Goal: Book appointment/travel/reservation

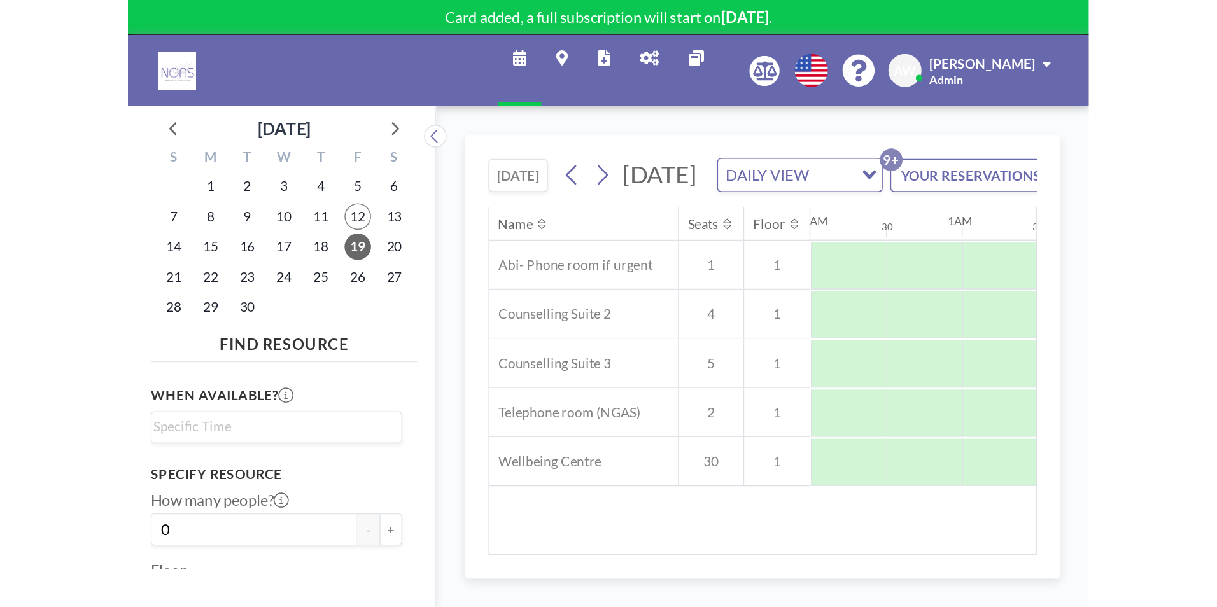
scroll to position [0, 764]
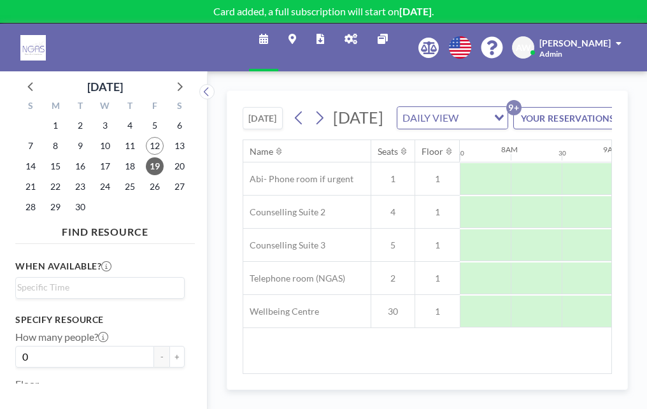
click at [374, 104] on div "[DATE] [DATE] DAILY VIEW Loading... YOUR RESERVATIONS 9+" at bounding box center [427, 115] width 369 height 48
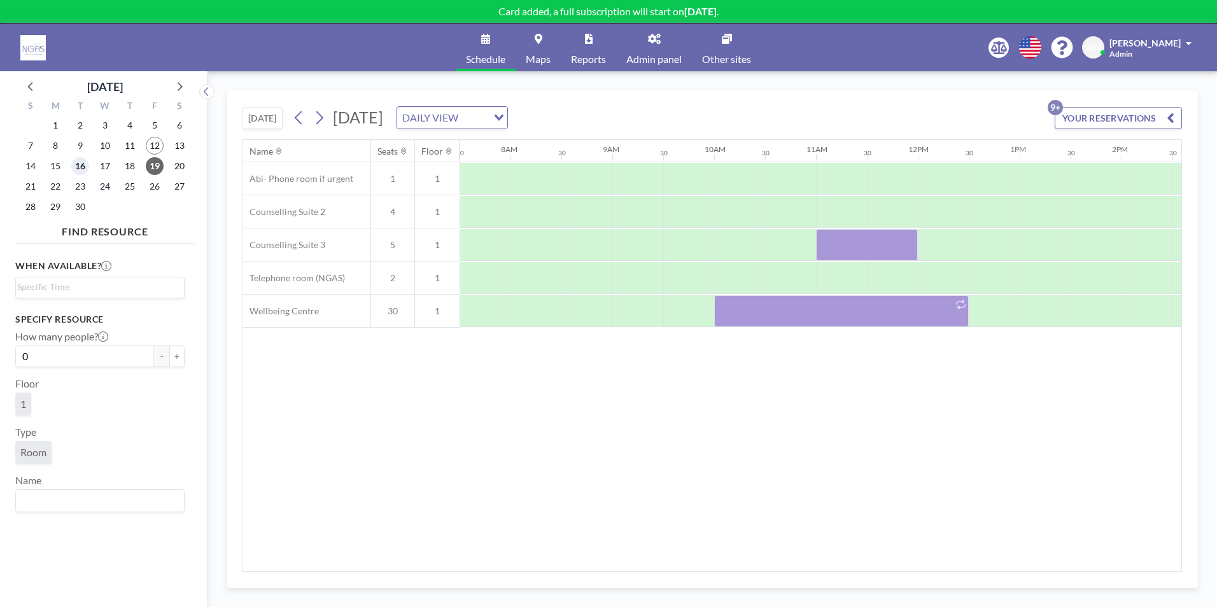
click at [82, 174] on span "16" at bounding box center [80, 166] width 18 height 18
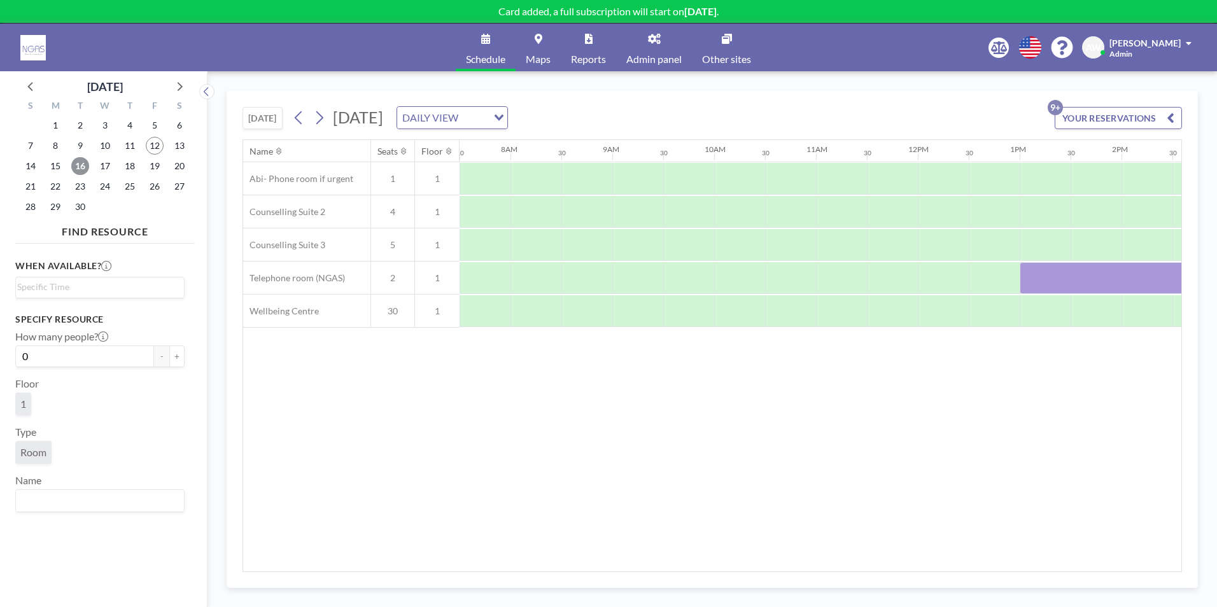
scroll to position [0, 1172]
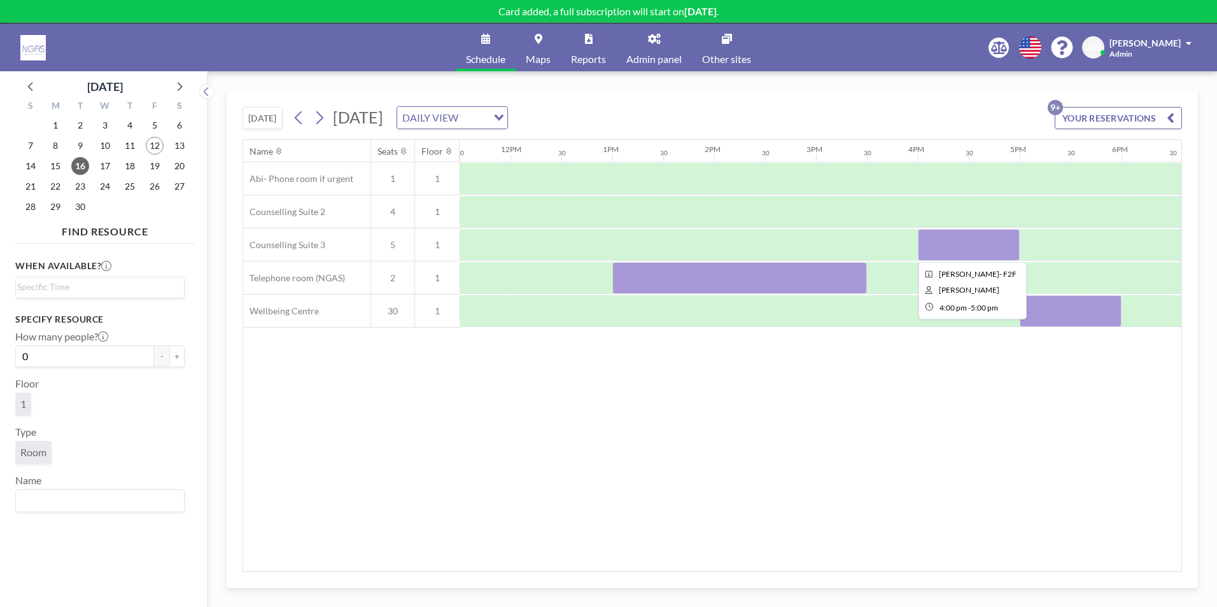
click at [646, 251] on div at bounding box center [969, 245] width 102 height 32
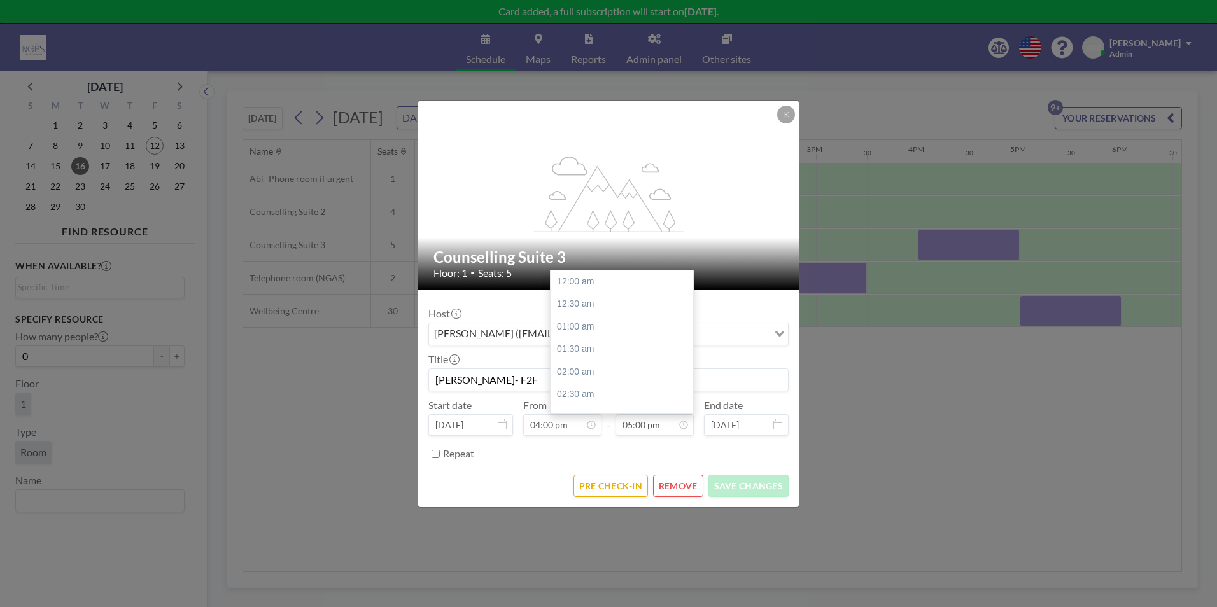
scroll to position [770, 0]
click at [646, 408] on button "REMOVE" at bounding box center [678, 486] width 50 height 22
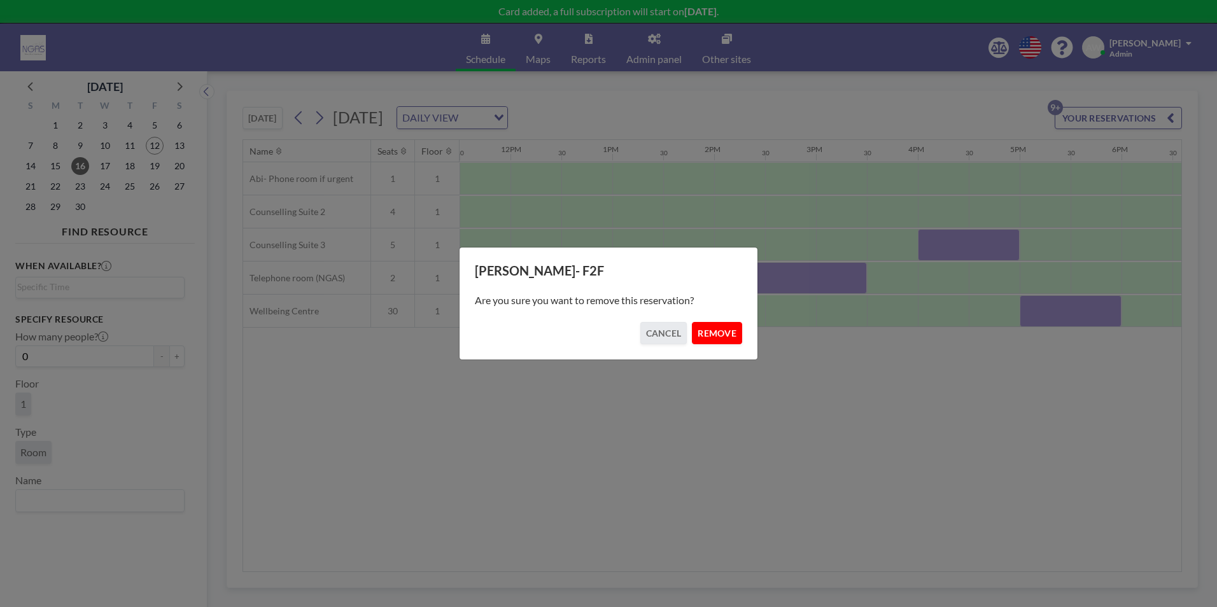
click at [646, 337] on button "REMOVE" at bounding box center [717, 333] width 50 height 22
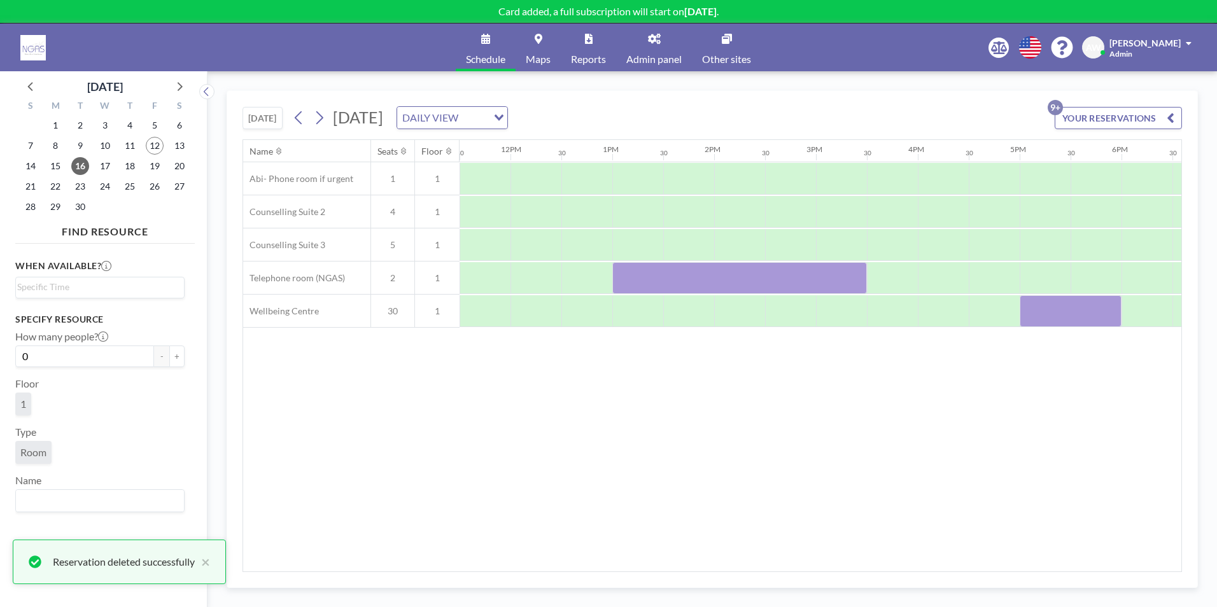
click at [646, 294] on div at bounding box center [510, 278] width 2445 height 33
click at [646, 289] on div at bounding box center [740, 278] width 255 height 32
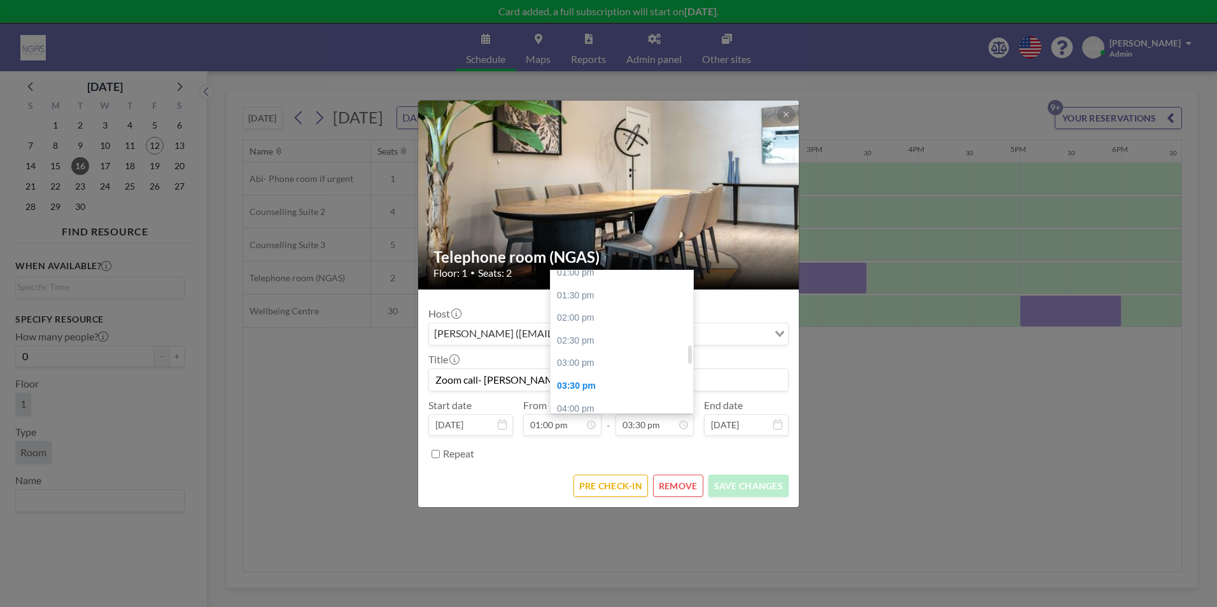
scroll to position [575, 0]
click at [636, 362] on div "02:30 pm" at bounding box center [625, 364] width 149 height 23
type input "02:30 pm"
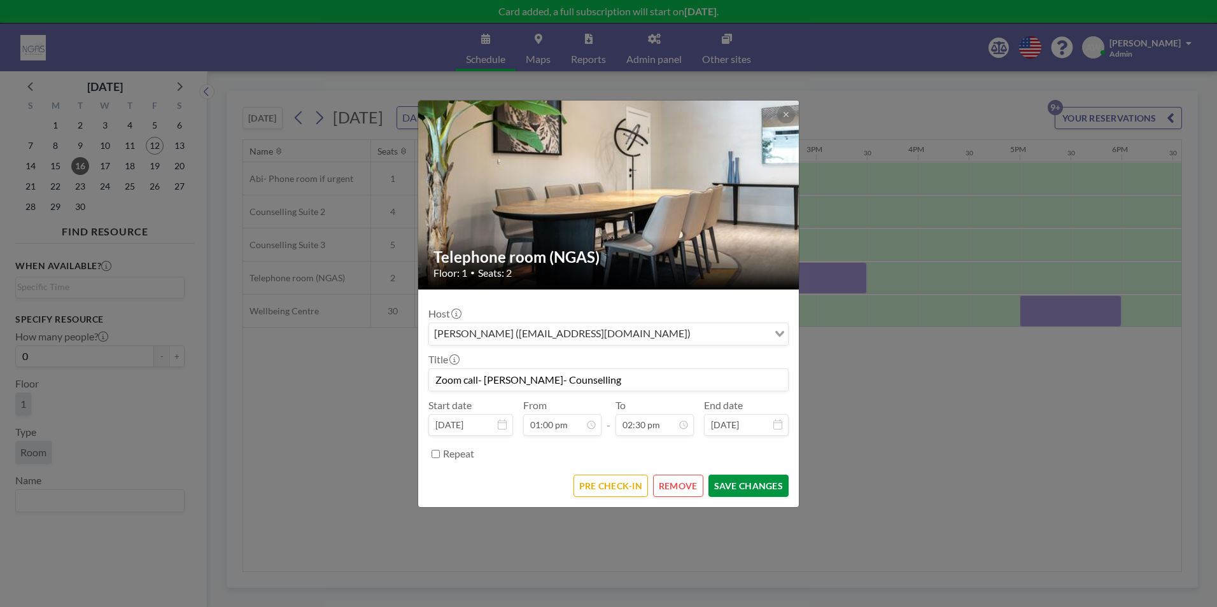
scroll to position [657, 0]
click at [646, 408] on button "SAVE CHANGES" at bounding box center [749, 486] width 80 height 22
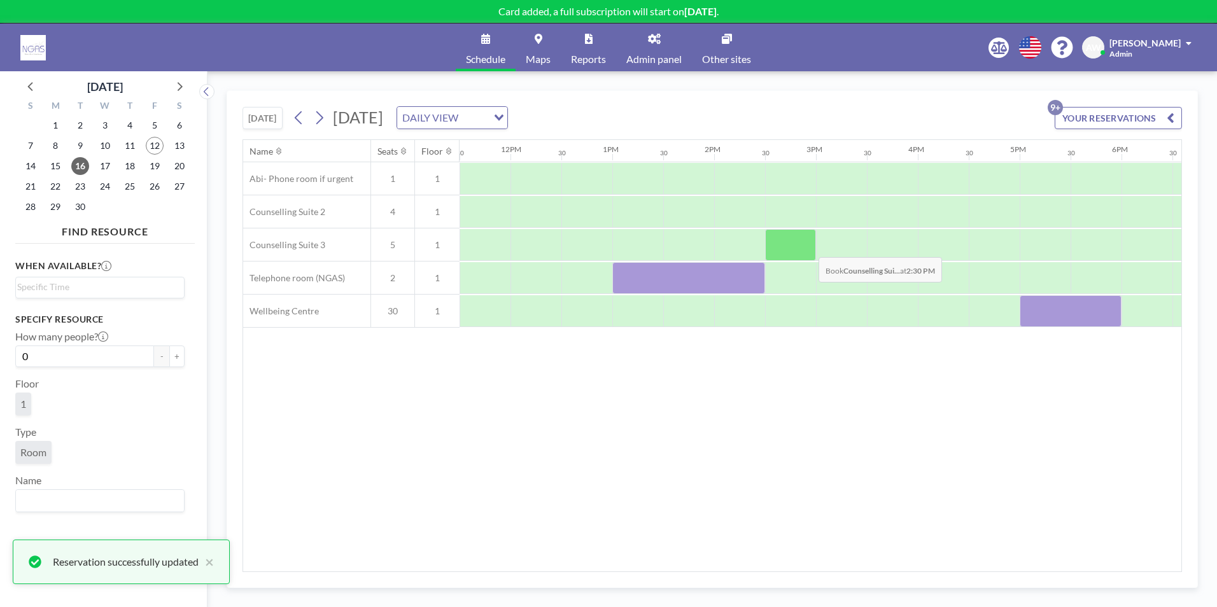
click at [646, 248] on div at bounding box center [790, 245] width 51 height 32
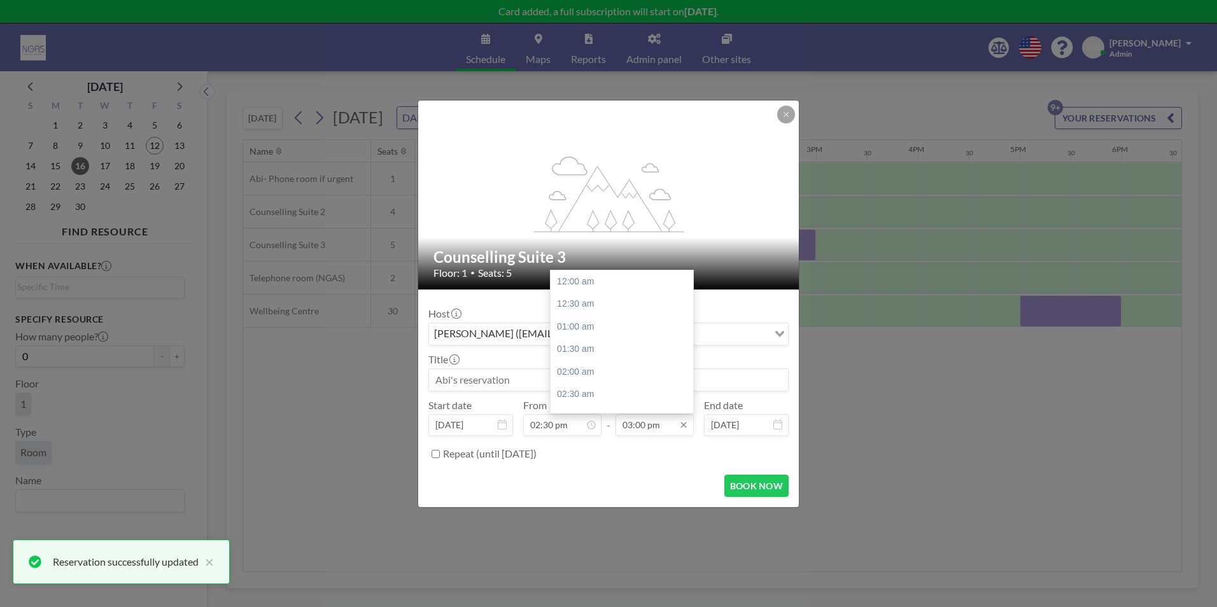
scroll to position [680, 0]
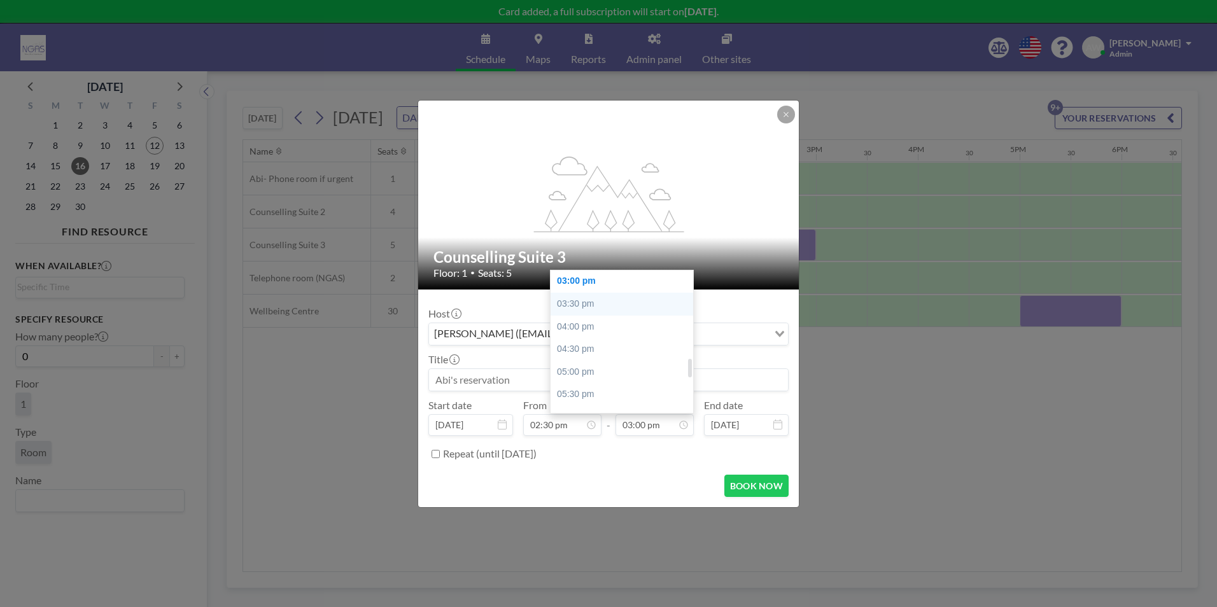
click at [600, 299] on div "03:30 pm" at bounding box center [625, 304] width 149 height 23
type input "03:30 pm"
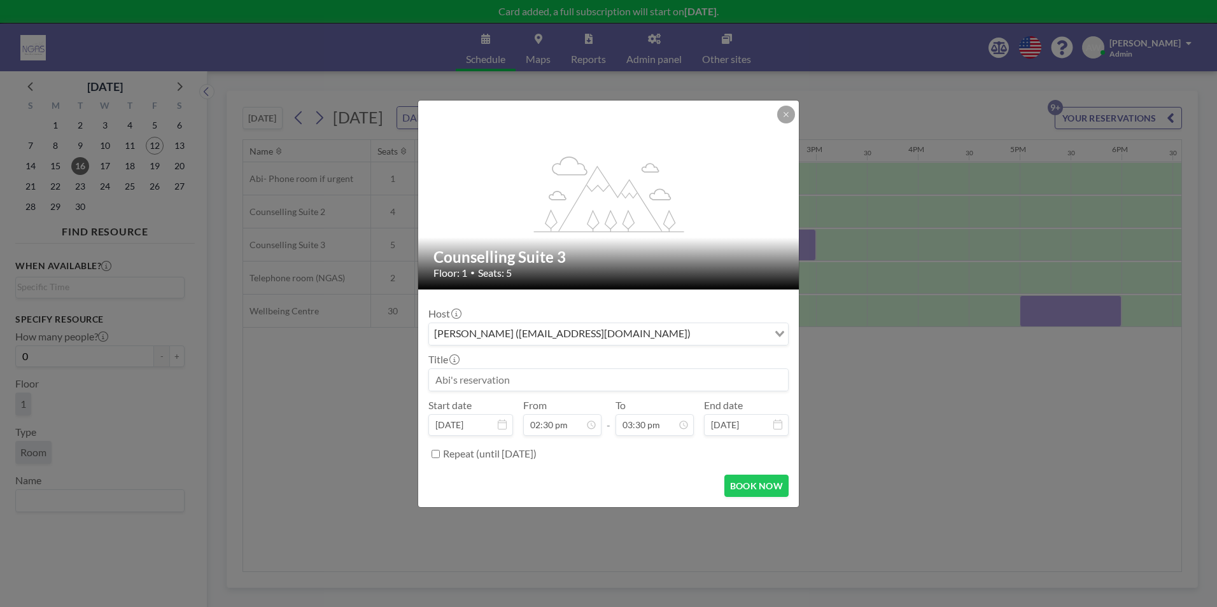
click at [537, 382] on input at bounding box center [608, 380] width 359 height 22
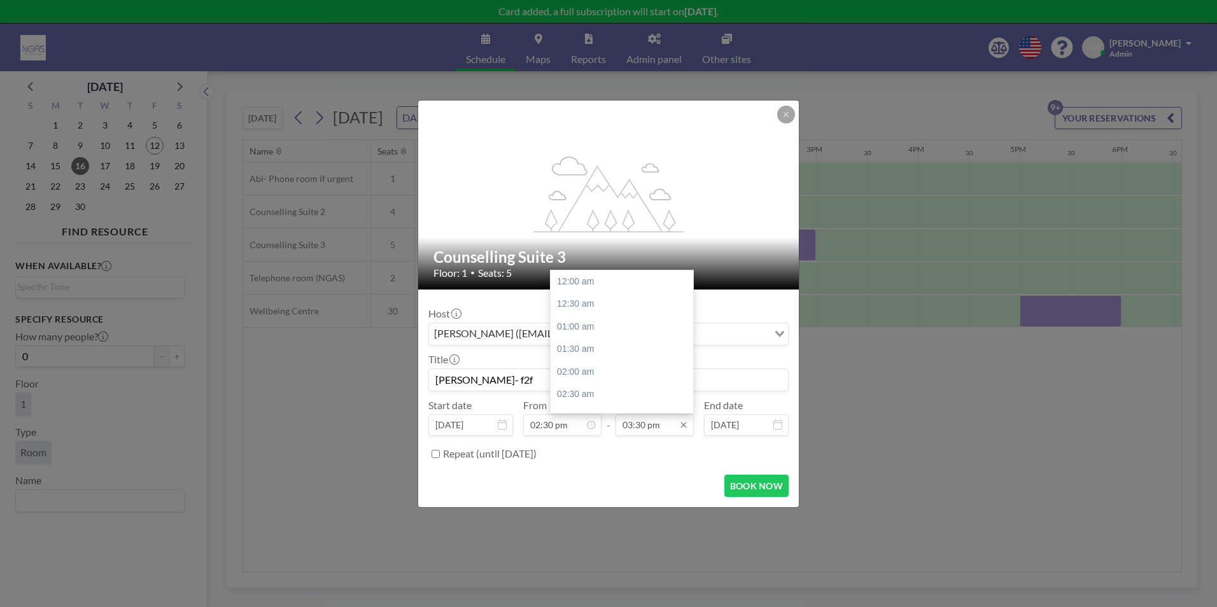
scroll to position [702, 0]
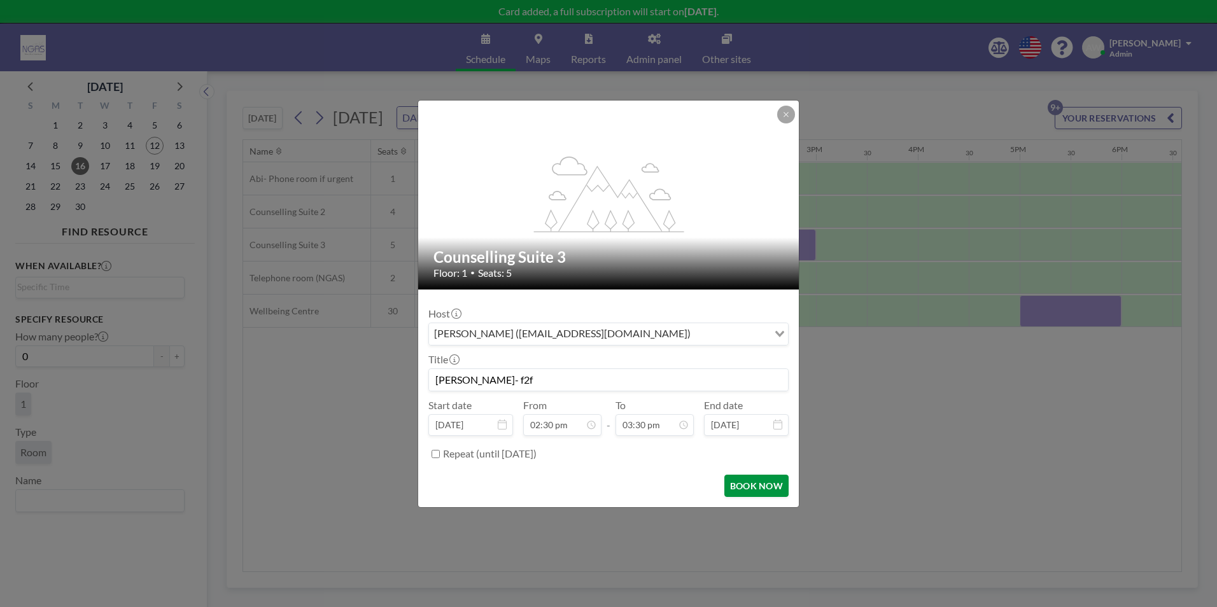
type input "[PERSON_NAME]- f2f"
click at [646, 408] on button "BOOK NOW" at bounding box center [757, 486] width 64 height 22
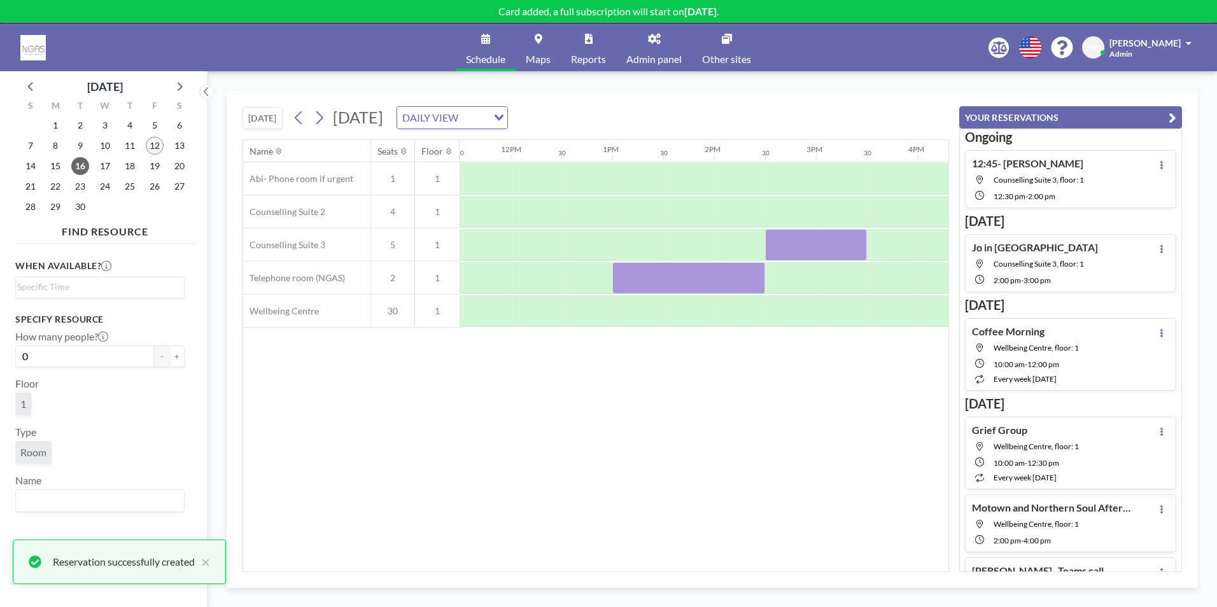
click at [646, 408] on div "Name Seats Floor 12AM 30 1AM 30 2AM 30 3AM 30 4AM 30 5AM 30 6AM 30 7AM 30 8AM 3…" at bounding box center [596, 356] width 706 height 432
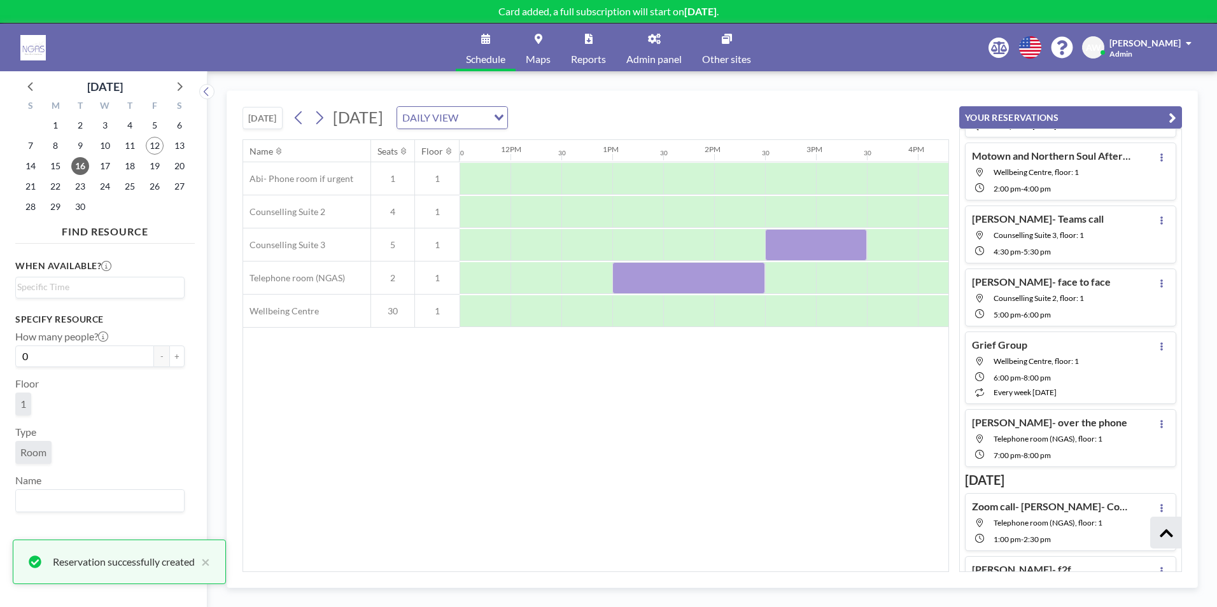
scroll to position [400, 0]
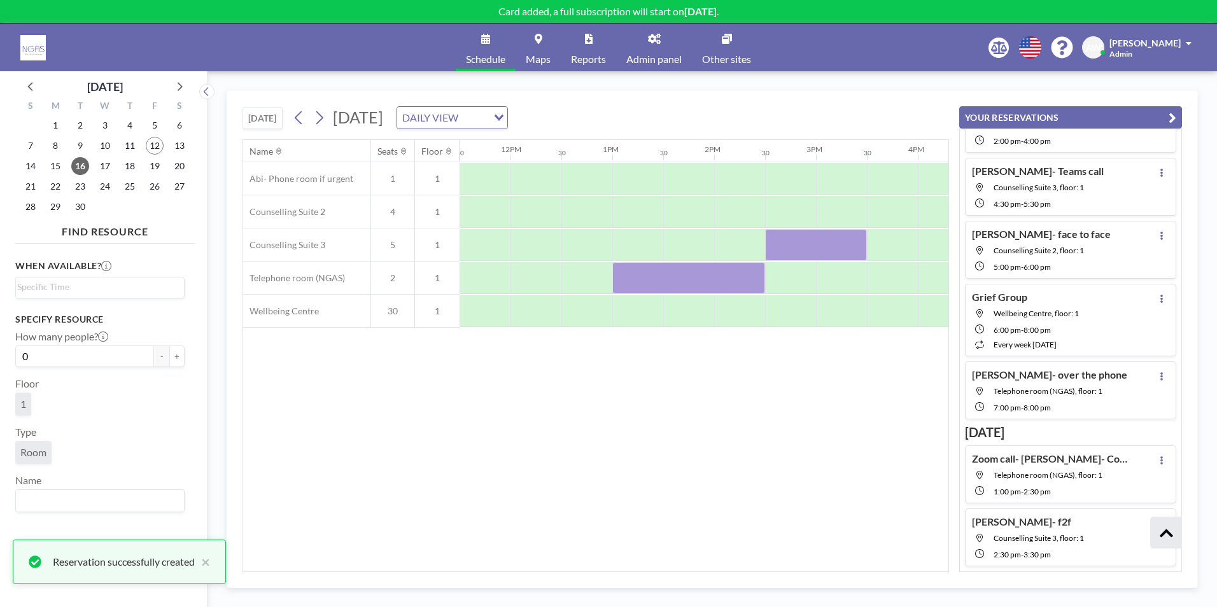
click at [646, 408] on div "Name Seats Floor 12AM 30 1AM 30 2AM 30 3AM 30 4AM 30 5AM 30 6AM 30 7AM 30 8AM 3…" at bounding box center [596, 356] width 706 height 432
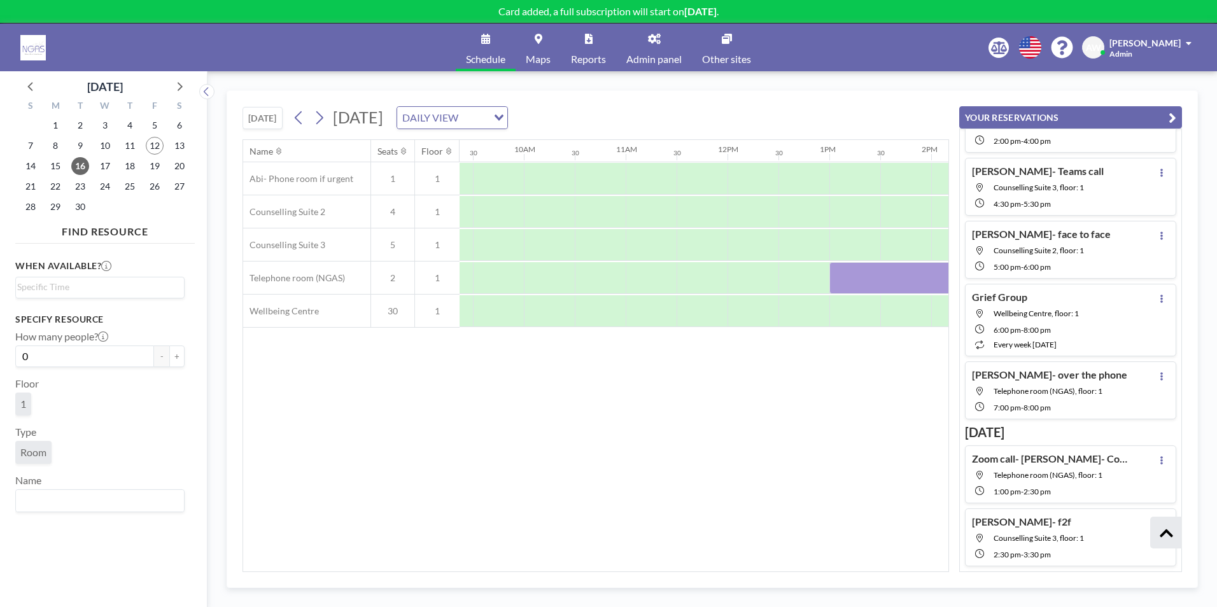
scroll to position [0, 942]
click at [508, 310] on div at bounding box center [511, 311] width 51 height 32
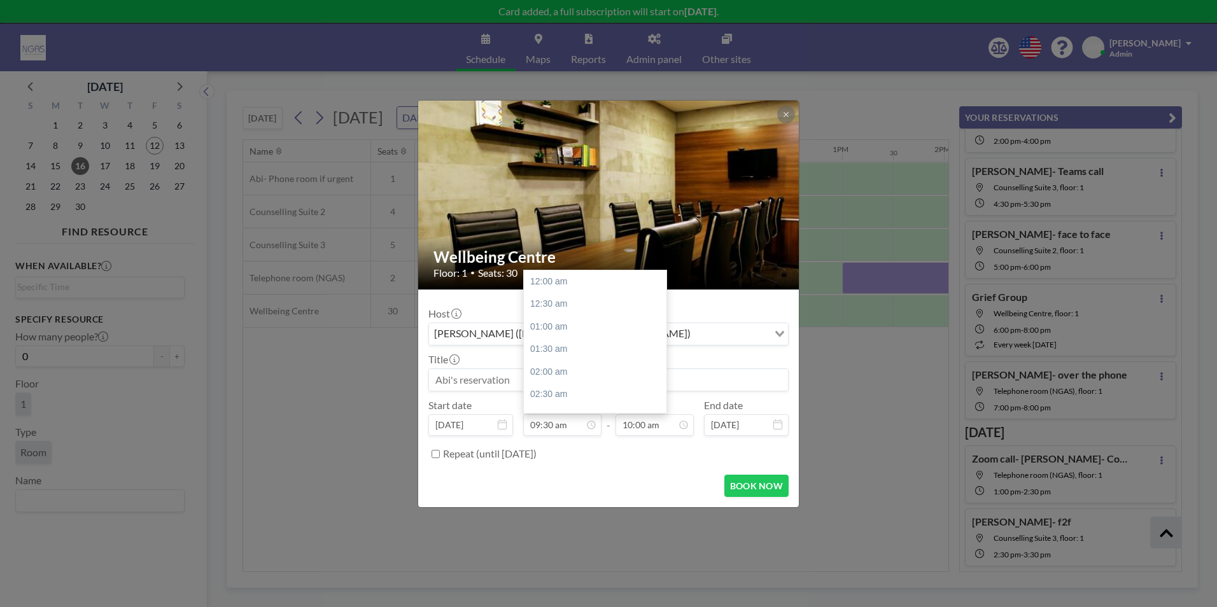
scroll to position [430, 0]
click at [493, 369] on input at bounding box center [608, 380] width 359 height 22
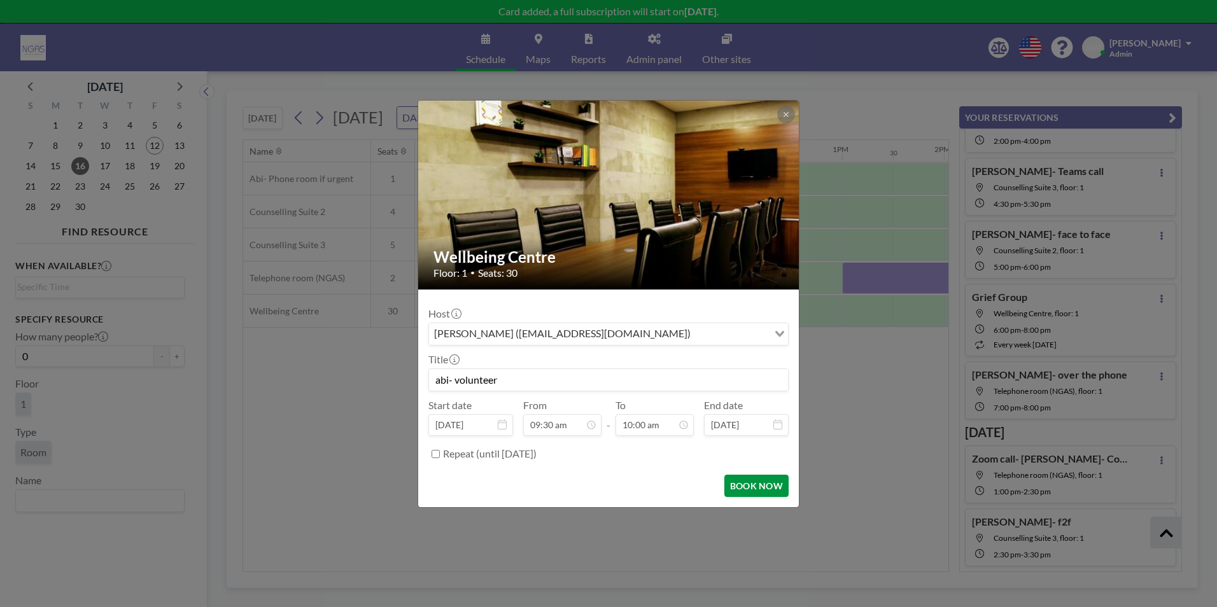
type input "abi- volunteer"
click at [646, 408] on button "BOOK NOW" at bounding box center [757, 486] width 64 height 22
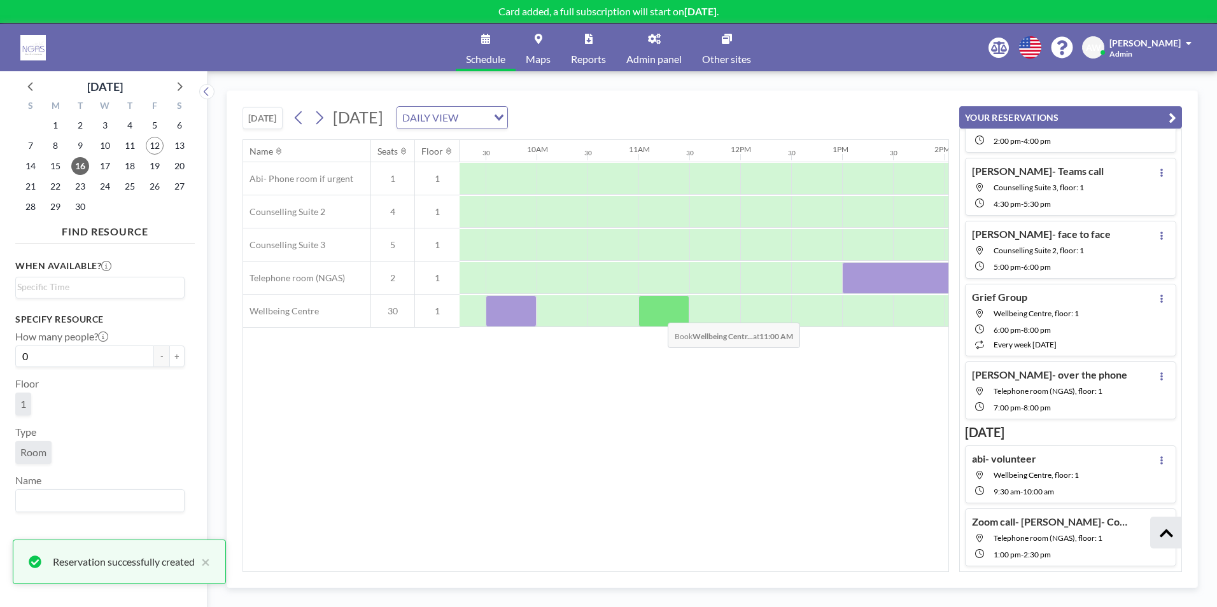
click at [646, 313] on div at bounding box center [664, 311] width 51 height 32
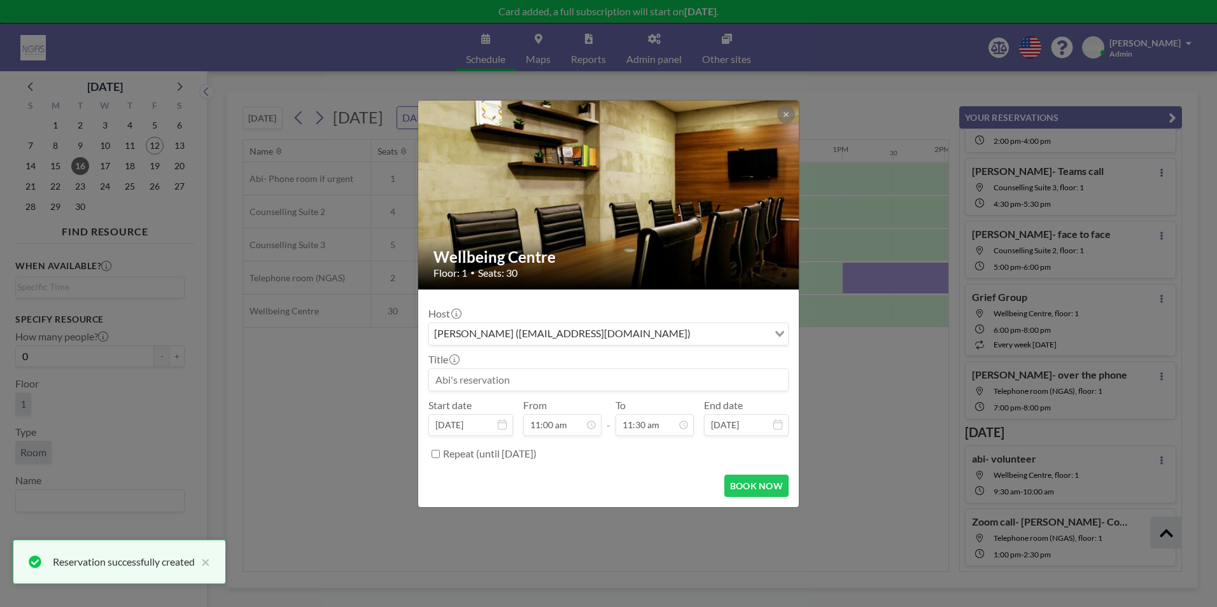
click at [557, 388] on input at bounding box center [608, 380] width 359 height 22
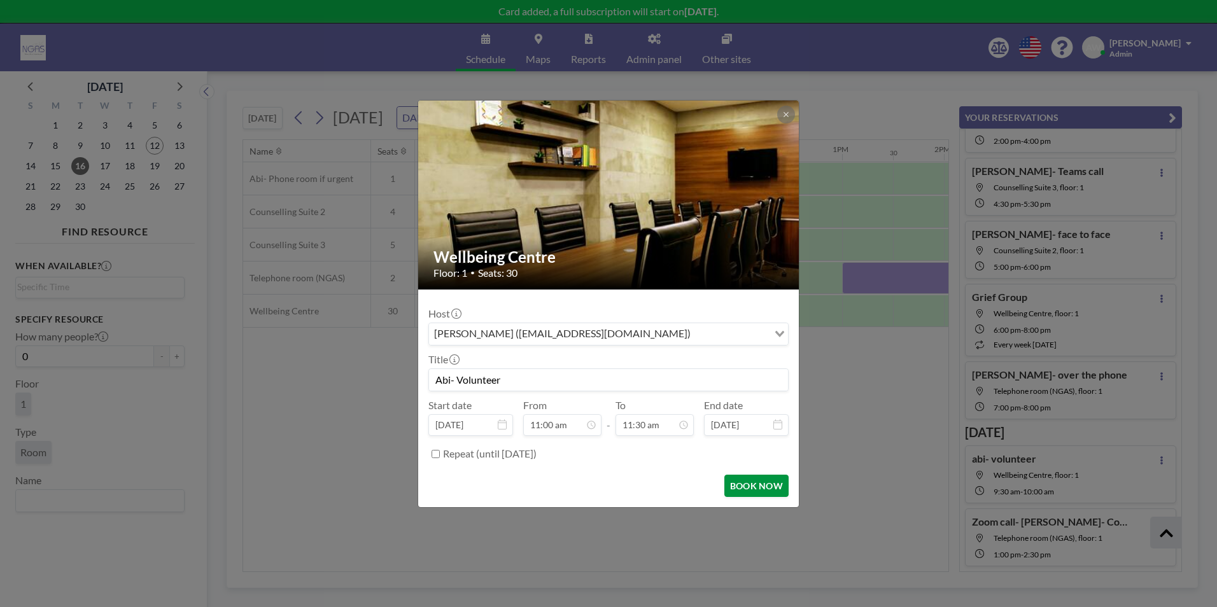
scroll to position [521, 0]
type input "Abi- Volunteer"
click at [646, 408] on button "BOOK NOW" at bounding box center [757, 486] width 64 height 22
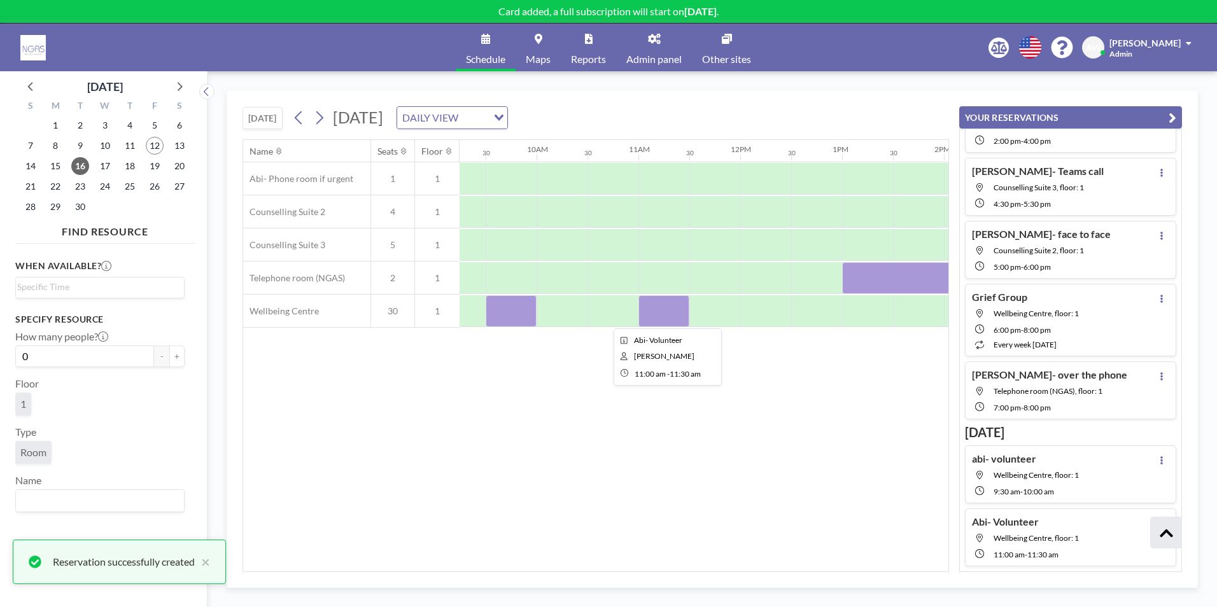
click at [646, 313] on div at bounding box center [664, 311] width 51 height 32
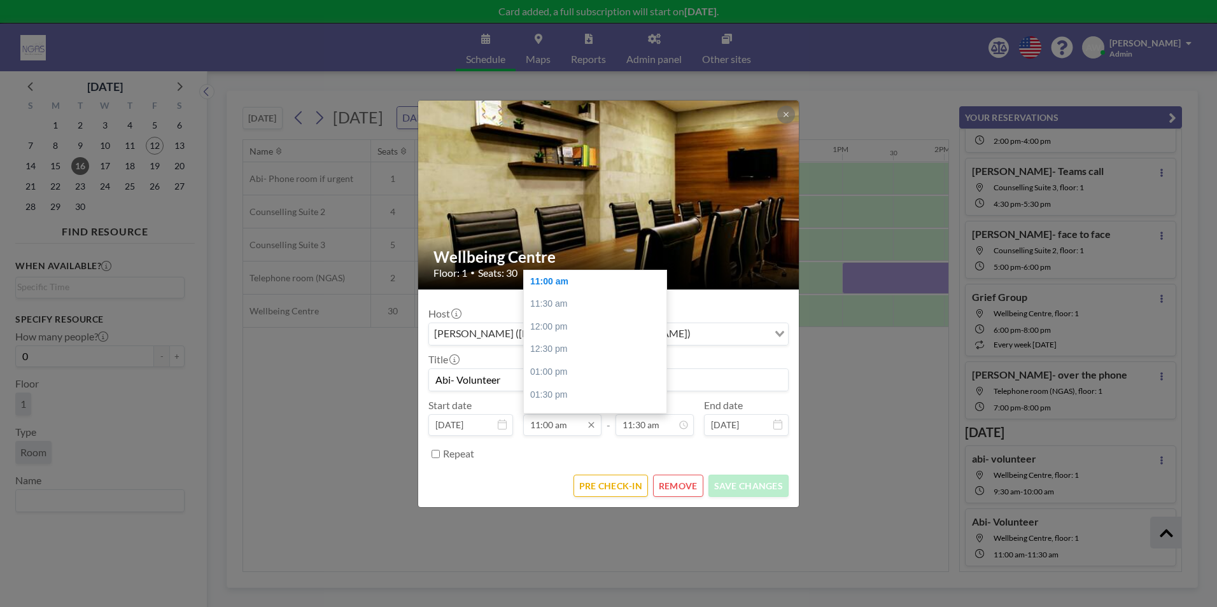
click at [565, 408] on input "11:00 am" at bounding box center [562, 426] width 78 height 22
click at [572, 385] on div "10:30 am" at bounding box center [598, 386] width 149 height 23
type input "10:30 am"
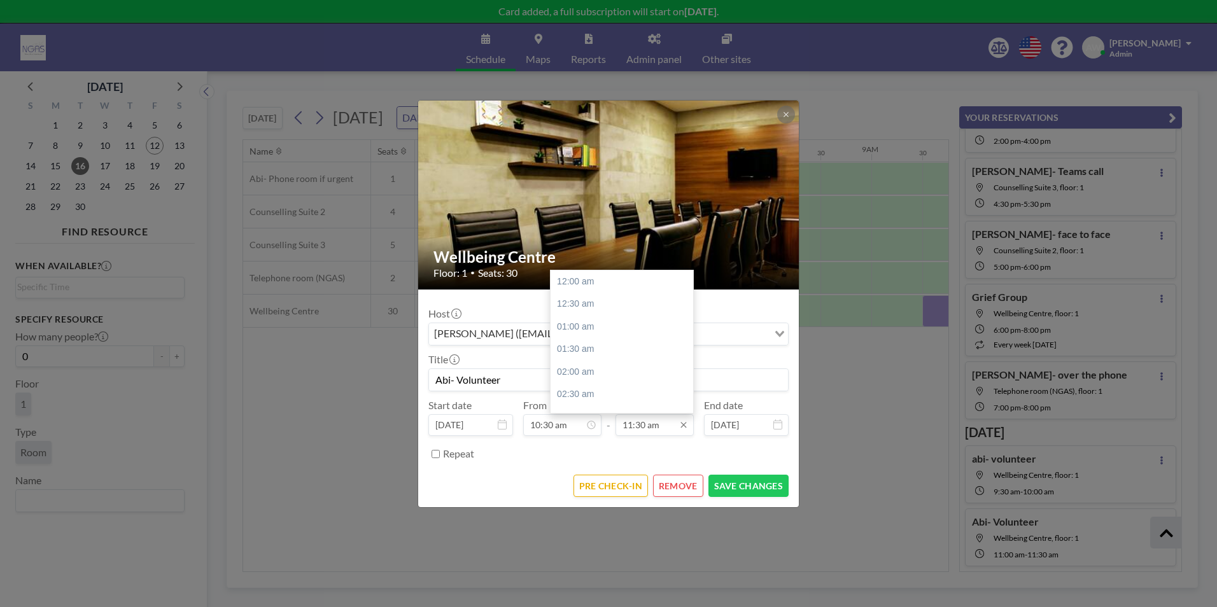
scroll to position [521, 0]
click at [646, 408] on input "11:30 am" at bounding box center [655, 426] width 78 height 22
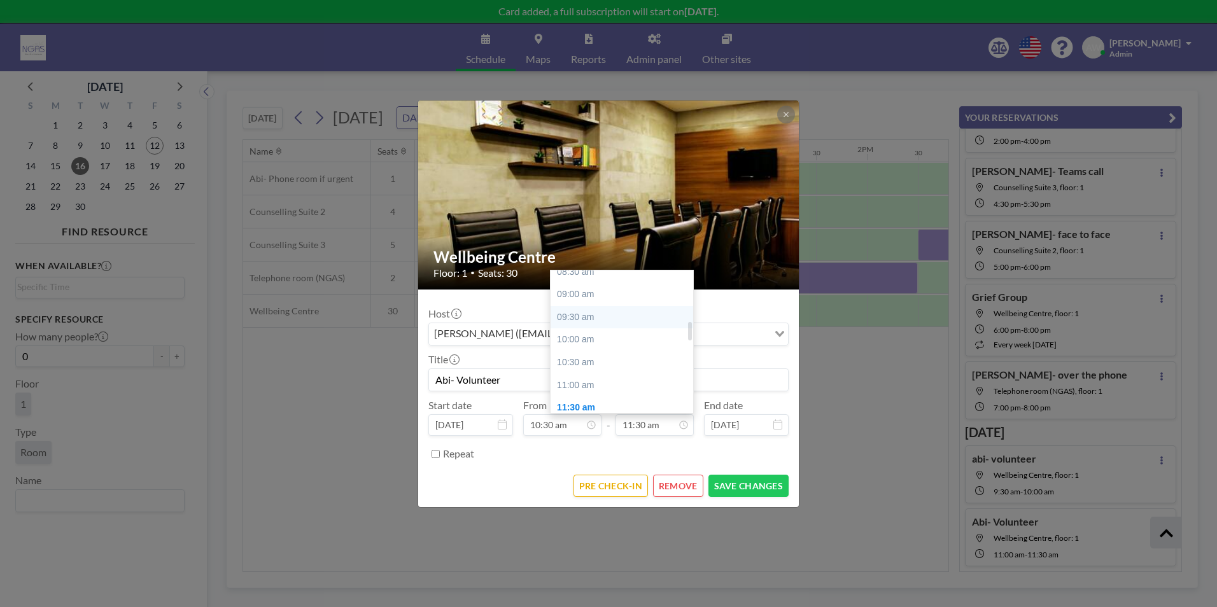
scroll to position [394, 0]
click at [606, 386] on div "11:00 am" at bounding box center [625, 386] width 149 height 23
type input "11:00 am"
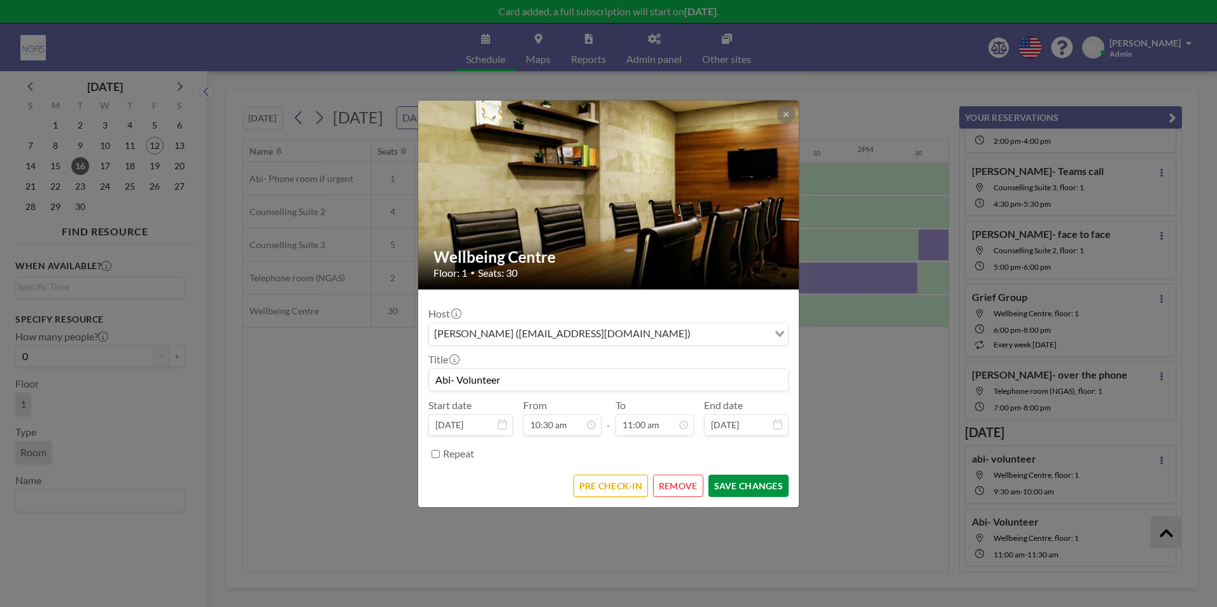
click at [646, 408] on button "SAVE CHANGES" at bounding box center [749, 486] width 80 height 22
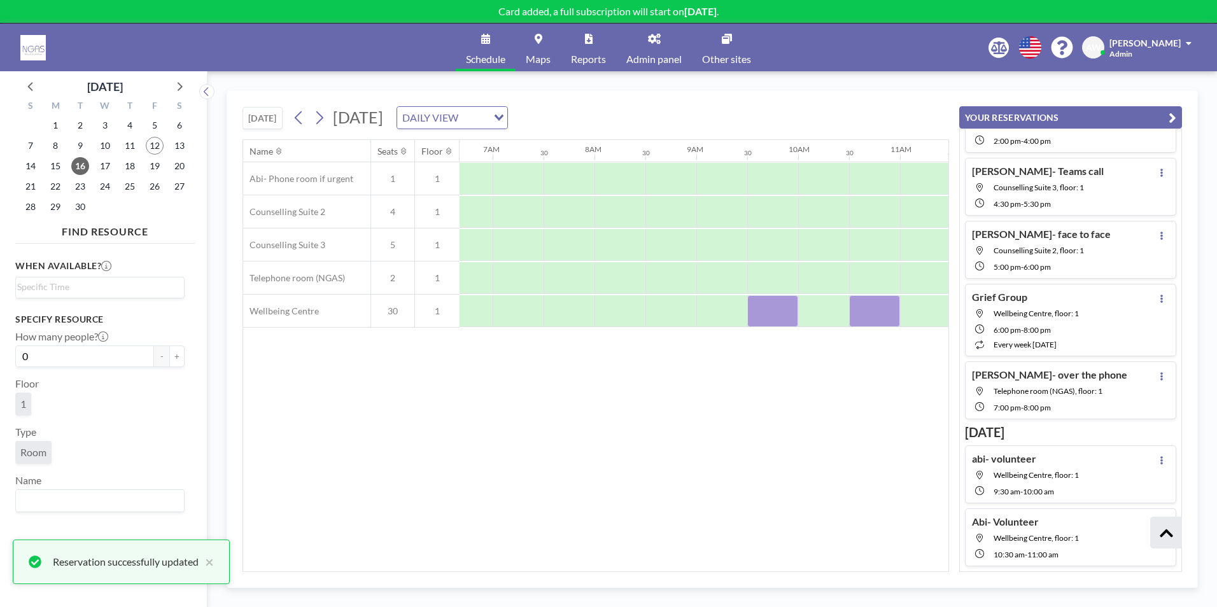
scroll to position [0, 831]
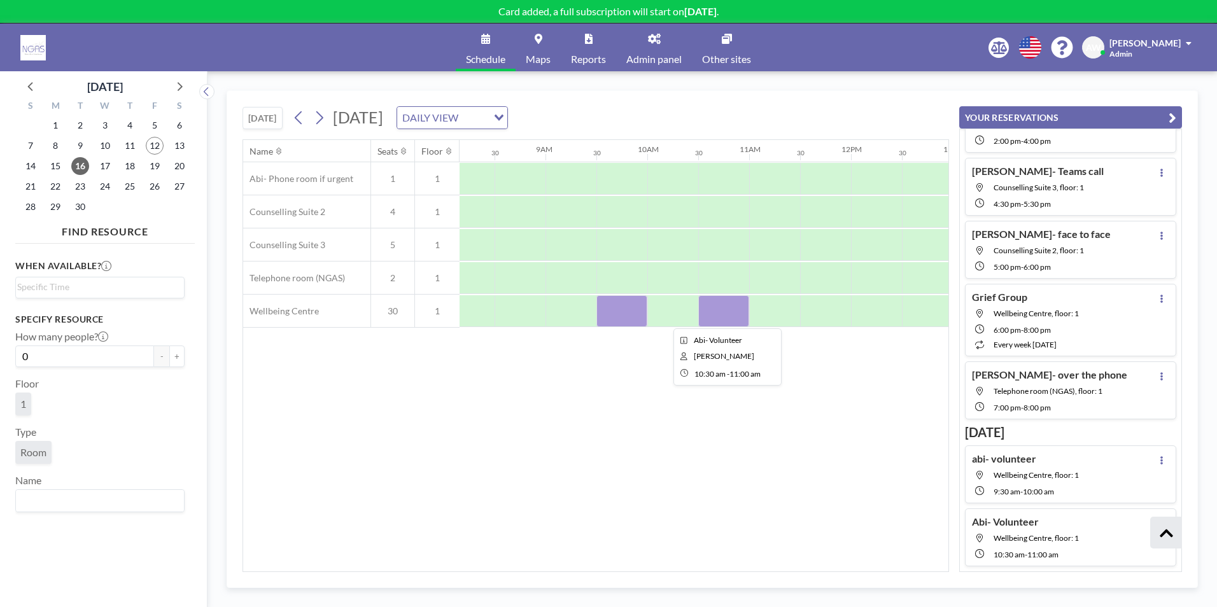
click at [646, 316] on div at bounding box center [723, 311] width 51 height 32
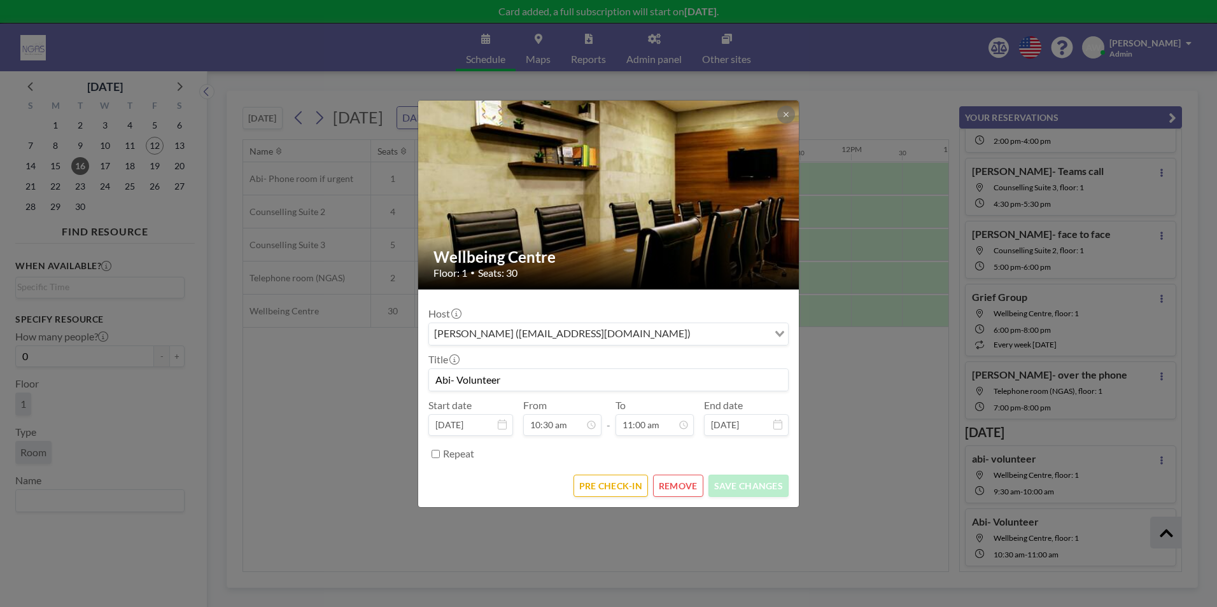
click at [646, 408] on button "REMOVE" at bounding box center [678, 486] width 50 height 22
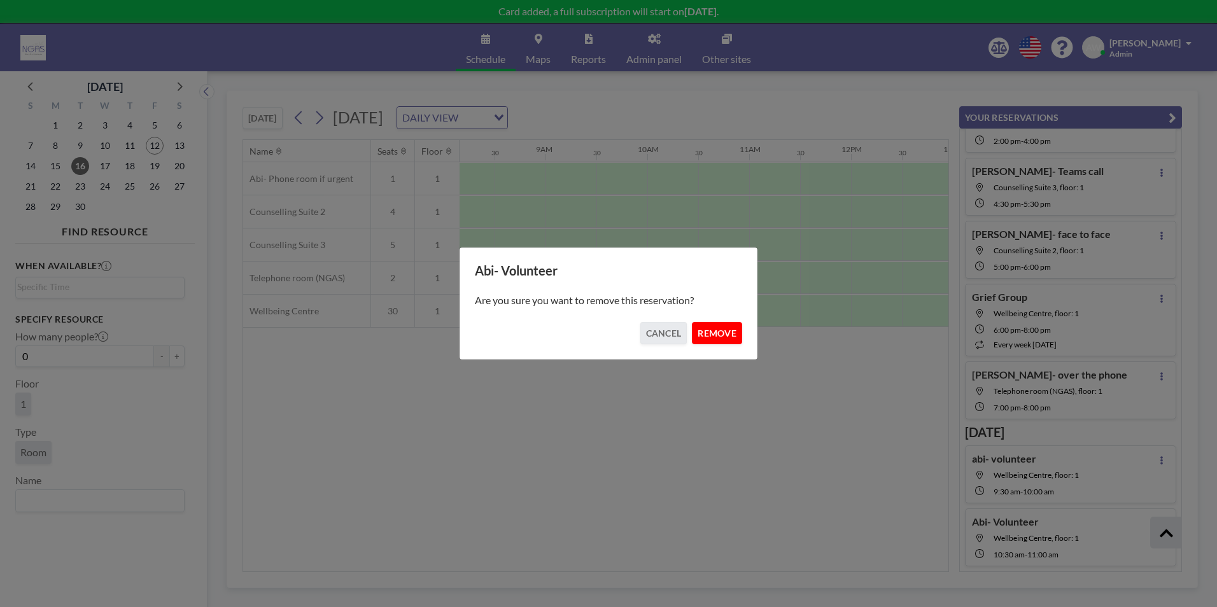
click at [646, 338] on button "REMOVE" at bounding box center [717, 333] width 50 height 22
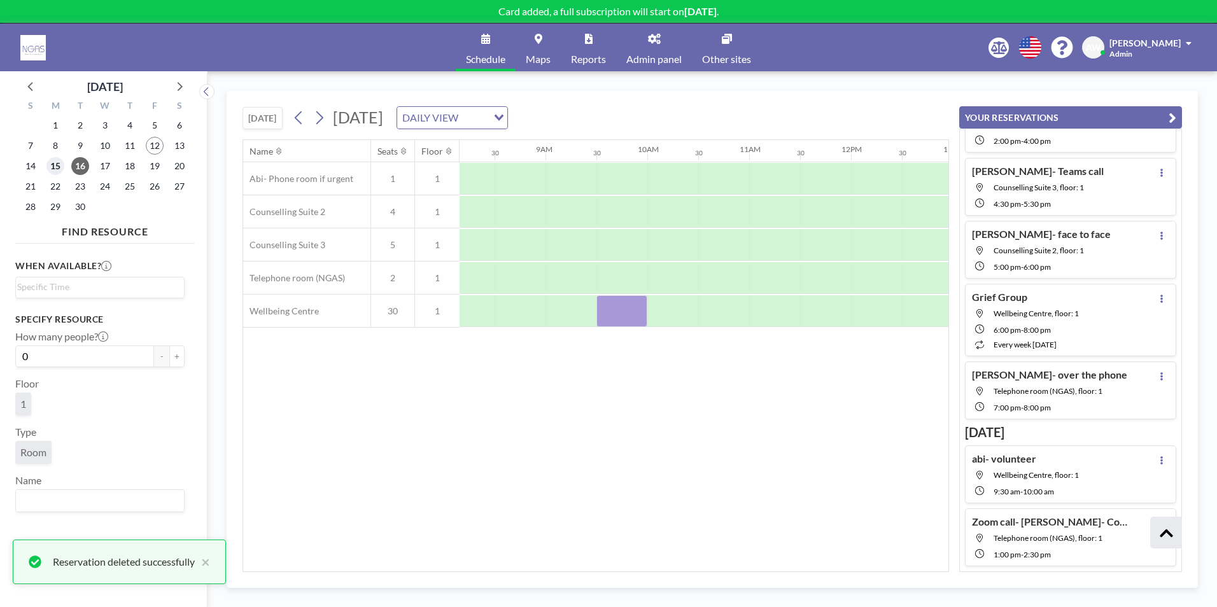
click at [62, 164] on span "15" at bounding box center [55, 166] width 18 height 18
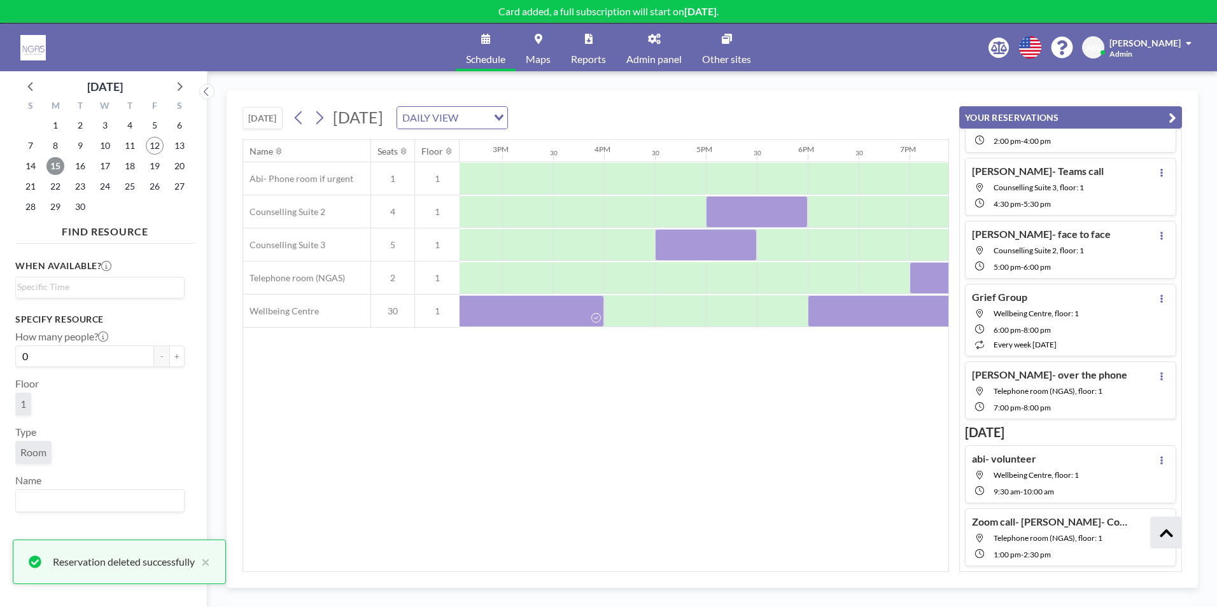
scroll to position [0, 1493]
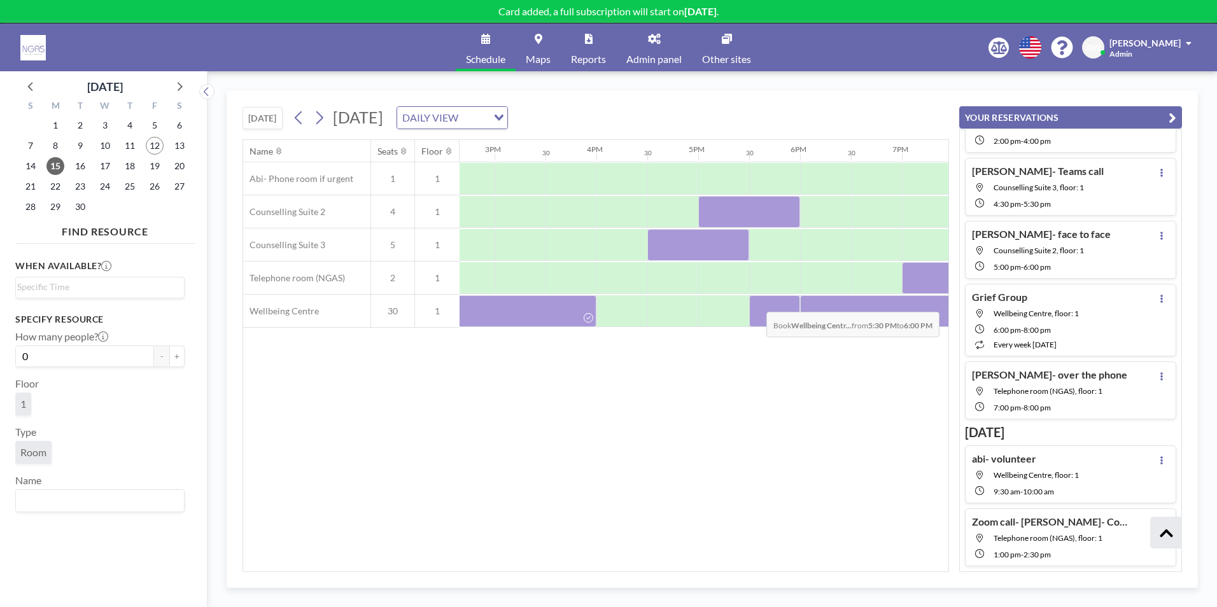
click at [646, 302] on div at bounding box center [774, 311] width 51 height 32
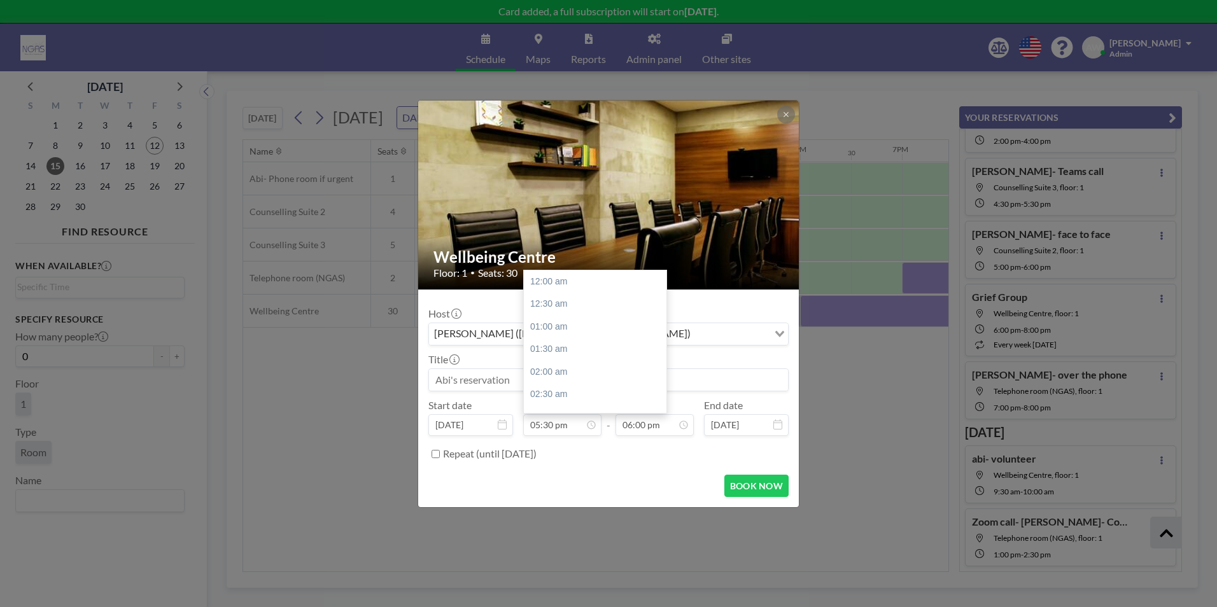
scroll to position [793, 0]
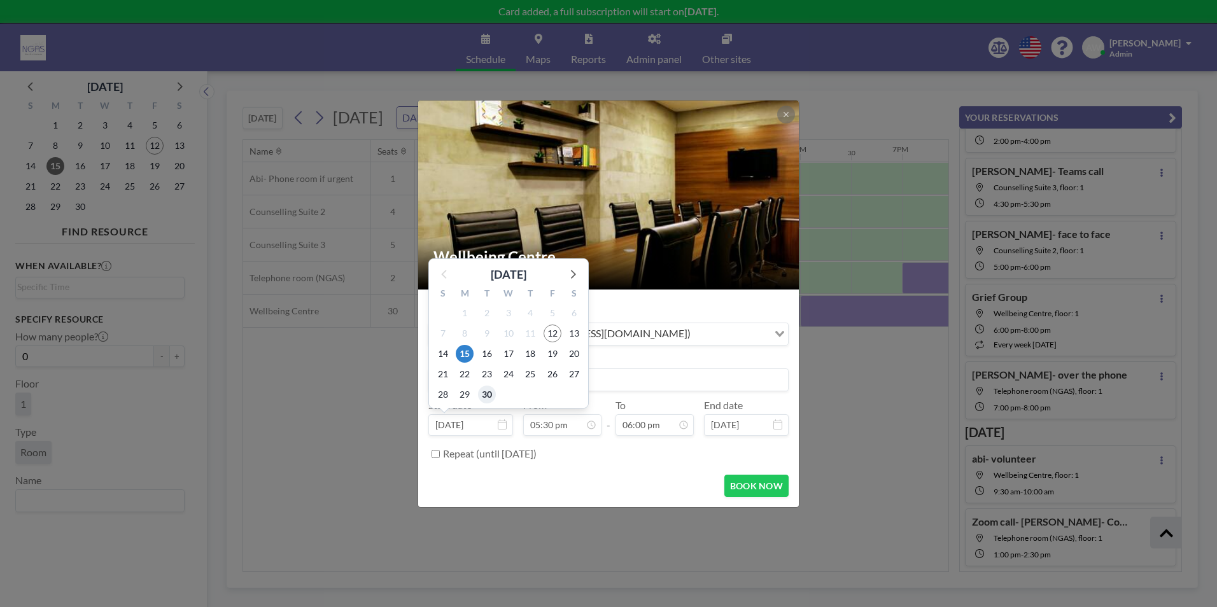
click at [489, 386] on span "30" at bounding box center [487, 395] width 18 height 18
type input "[DATE]"
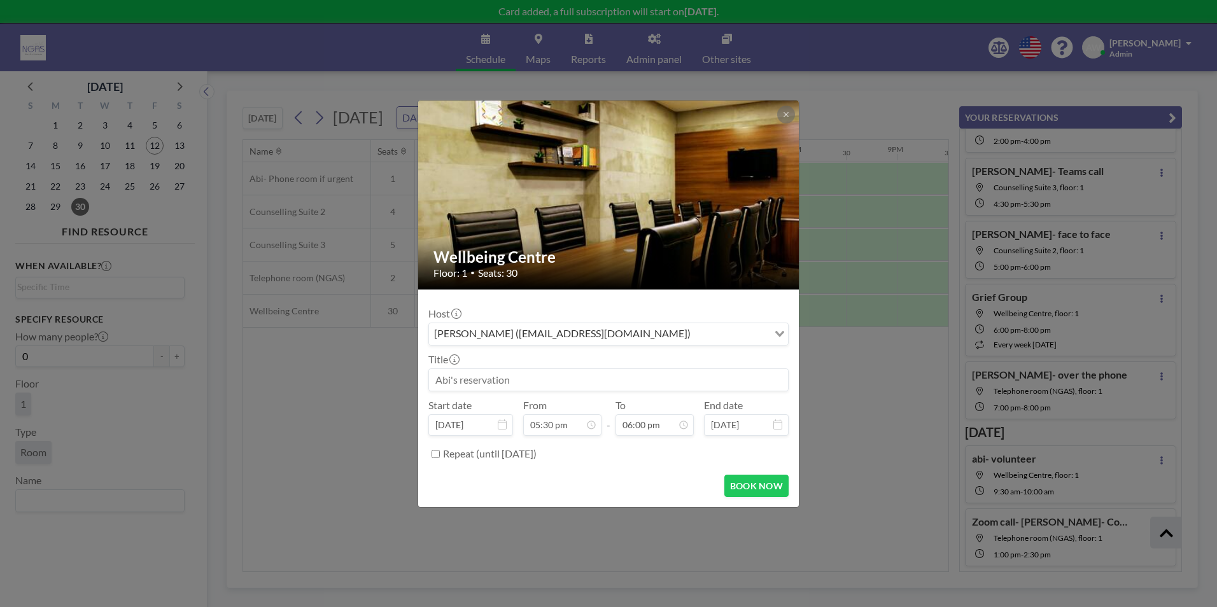
scroll to position [0, 1732]
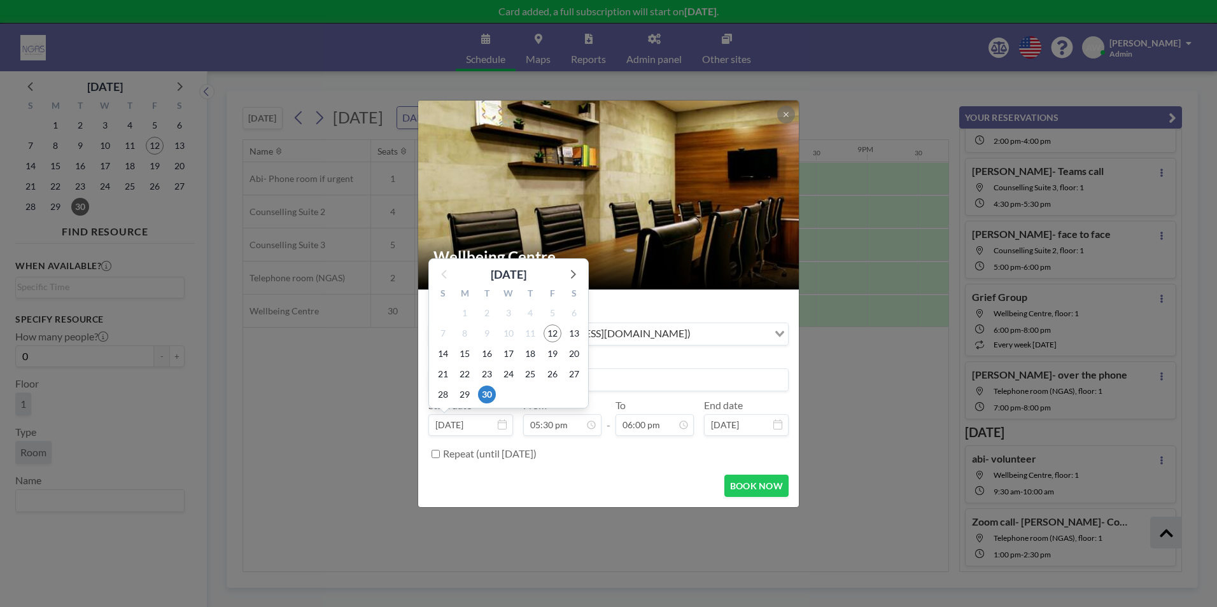
click at [475, 408] on input "[DATE]" at bounding box center [471, 426] width 85 height 22
click at [461, 353] on span "15" at bounding box center [465, 354] width 18 height 18
type input "[DATE]"
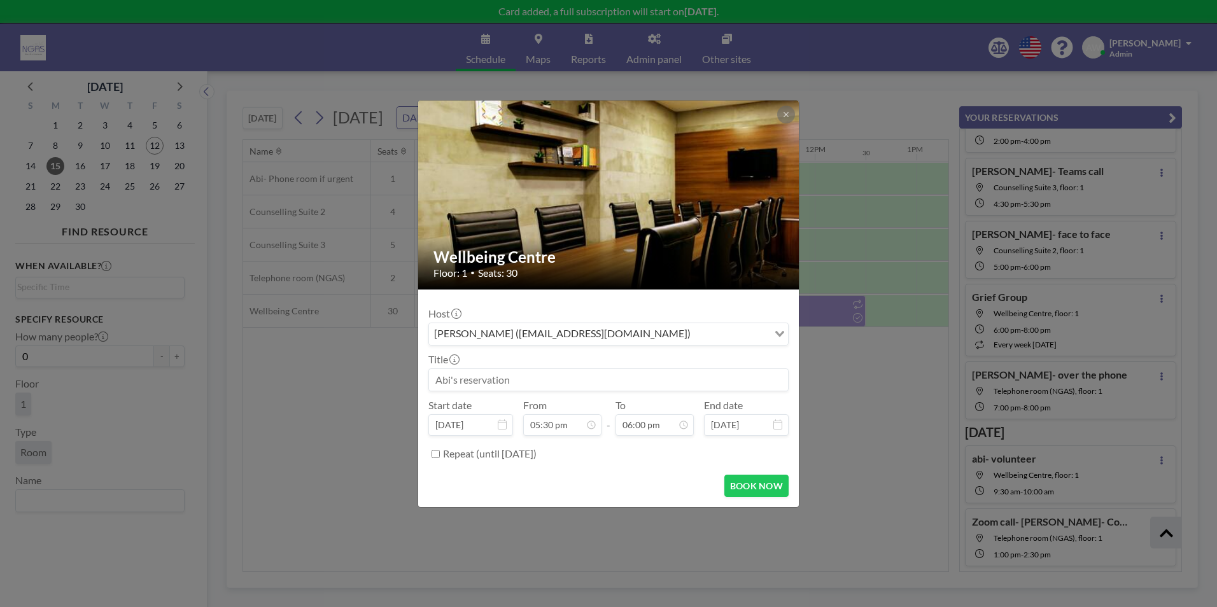
click at [469, 378] on input at bounding box center [608, 380] width 359 height 22
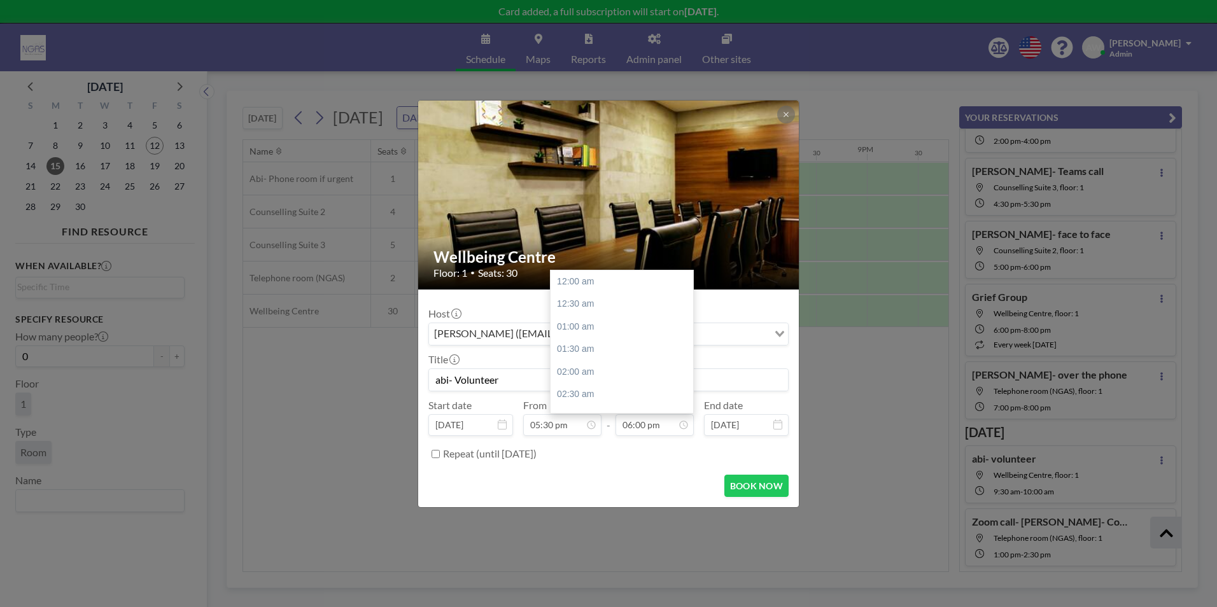
scroll to position [816, 0]
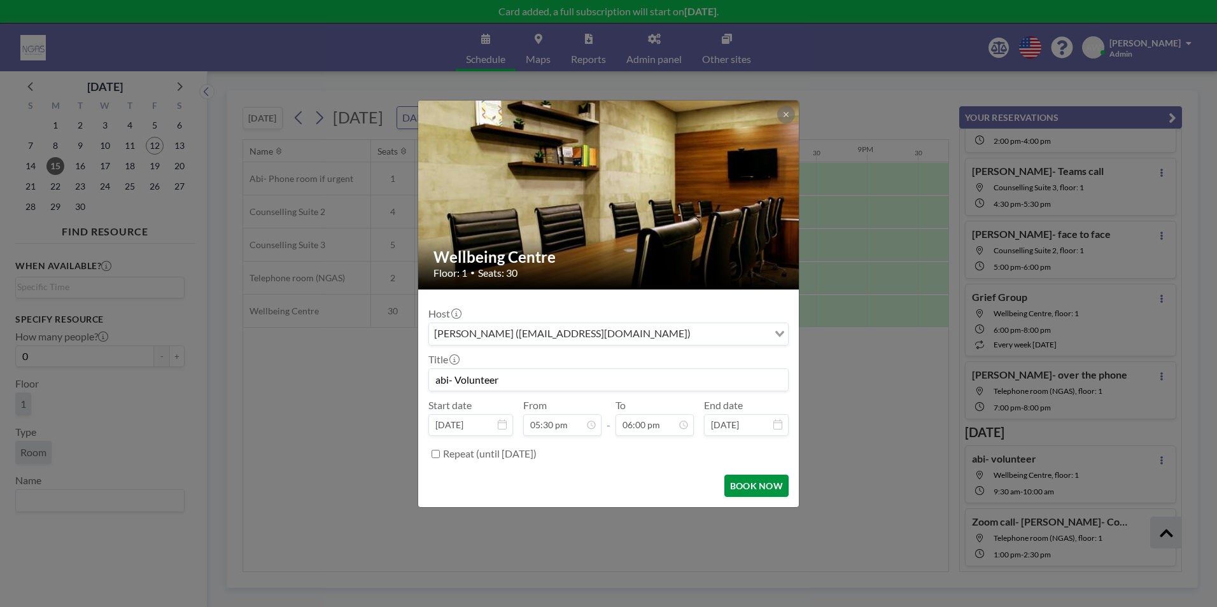
type input "abi- Volunteer"
click at [646, 408] on button "BOOK NOW" at bounding box center [757, 486] width 64 height 22
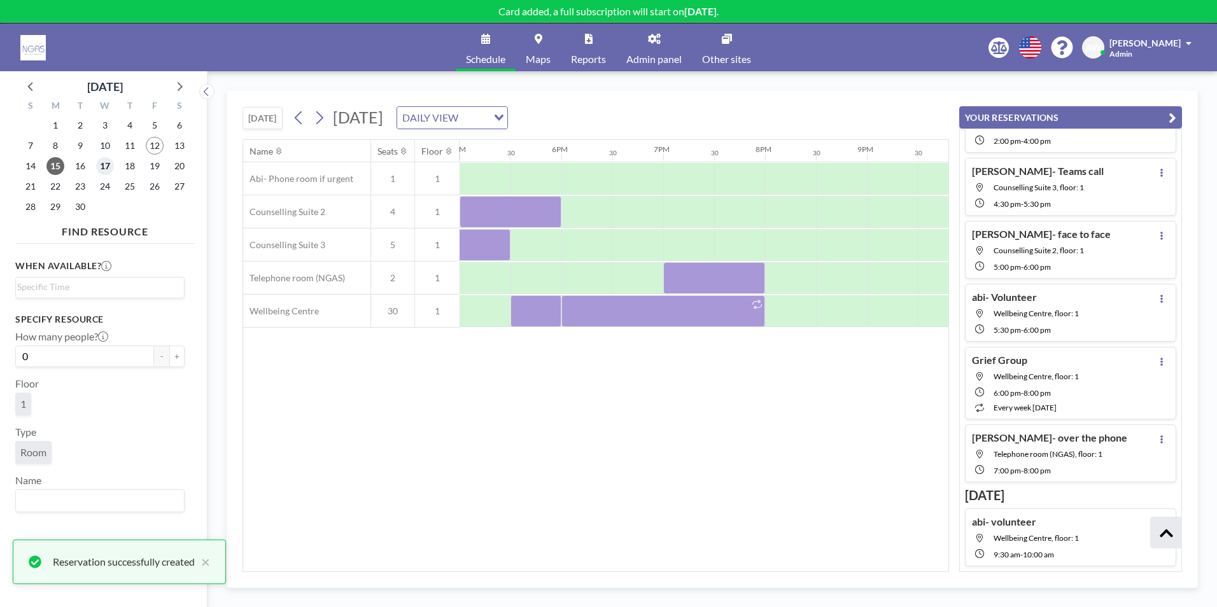
click at [111, 164] on span "17" at bounding box center [105, 166] width 18 height 18
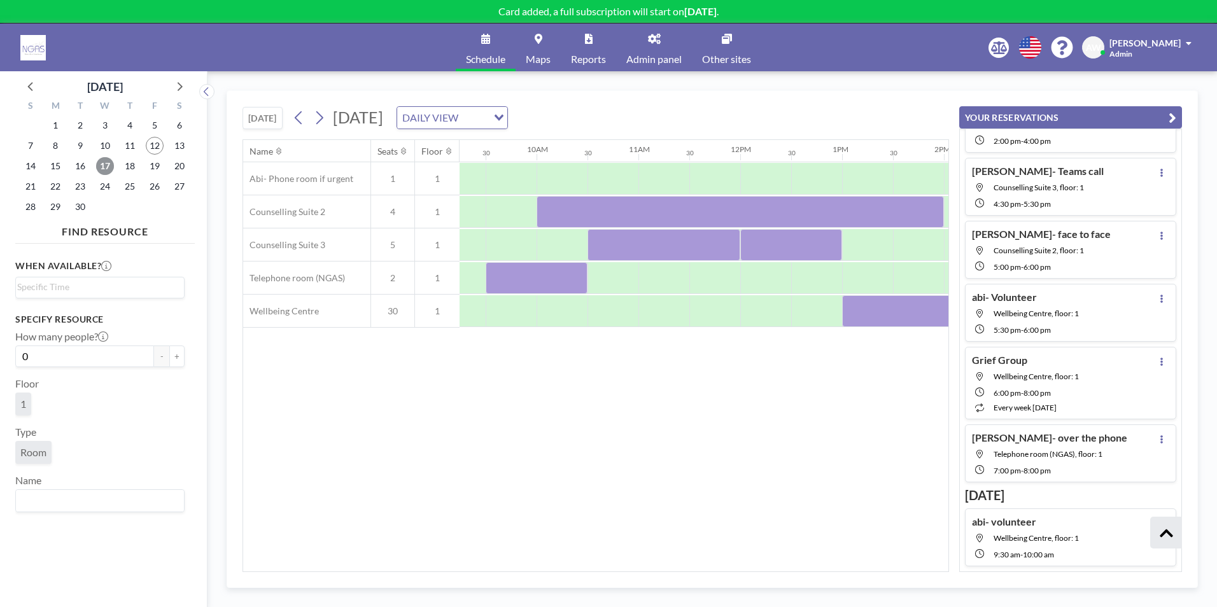
scroll to position [0, 1053]
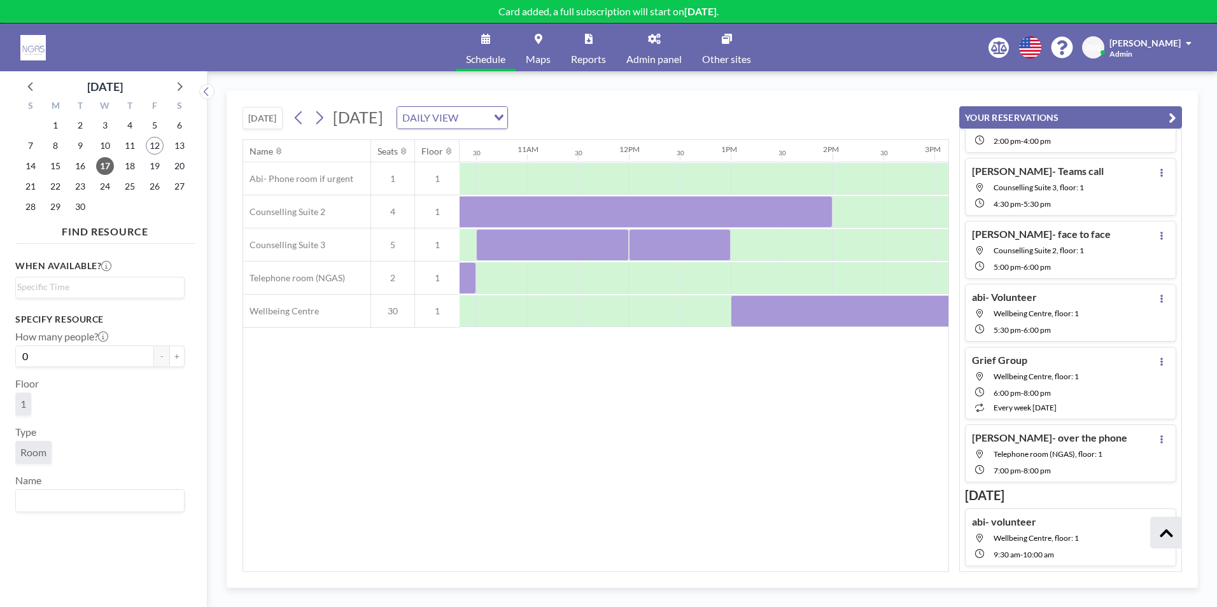
click at [614, 408] on div "Name Seats Floor 12AM 30 1AM 30 2AM 30 3AM 30 4AM 30 5AM 30 6AM 30 7AM 30 8AM 3…" at bounding box center [596, 356] width 706 height 432
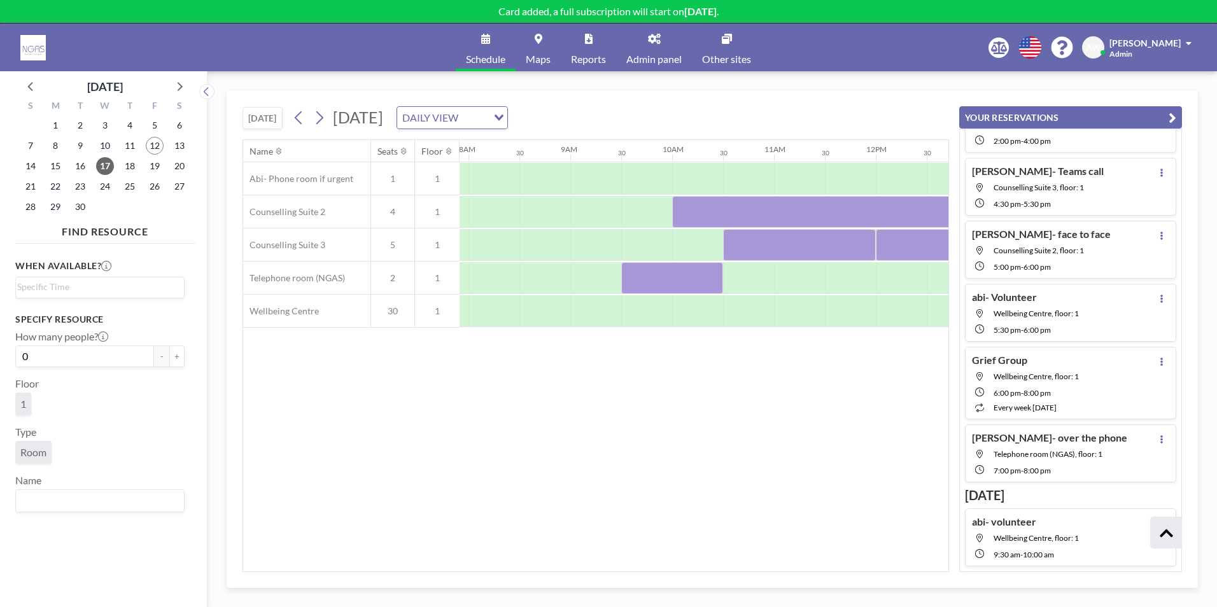
scroll to position [0, 789]
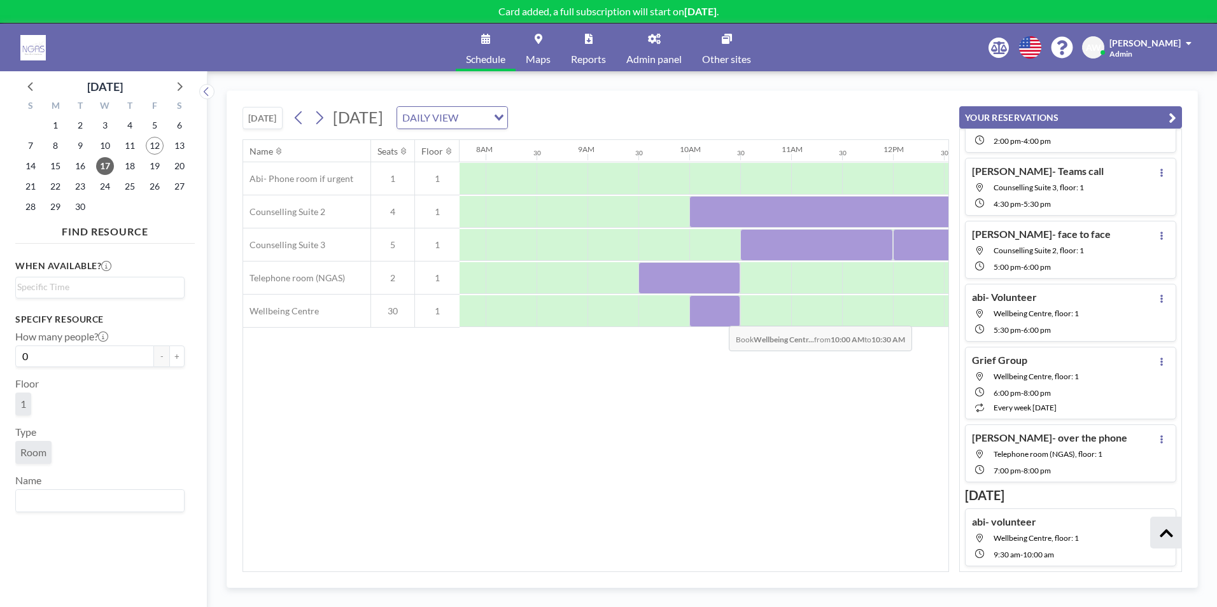
click at [646, 316] on div at bounding box center [715, 311] width 51 height 32
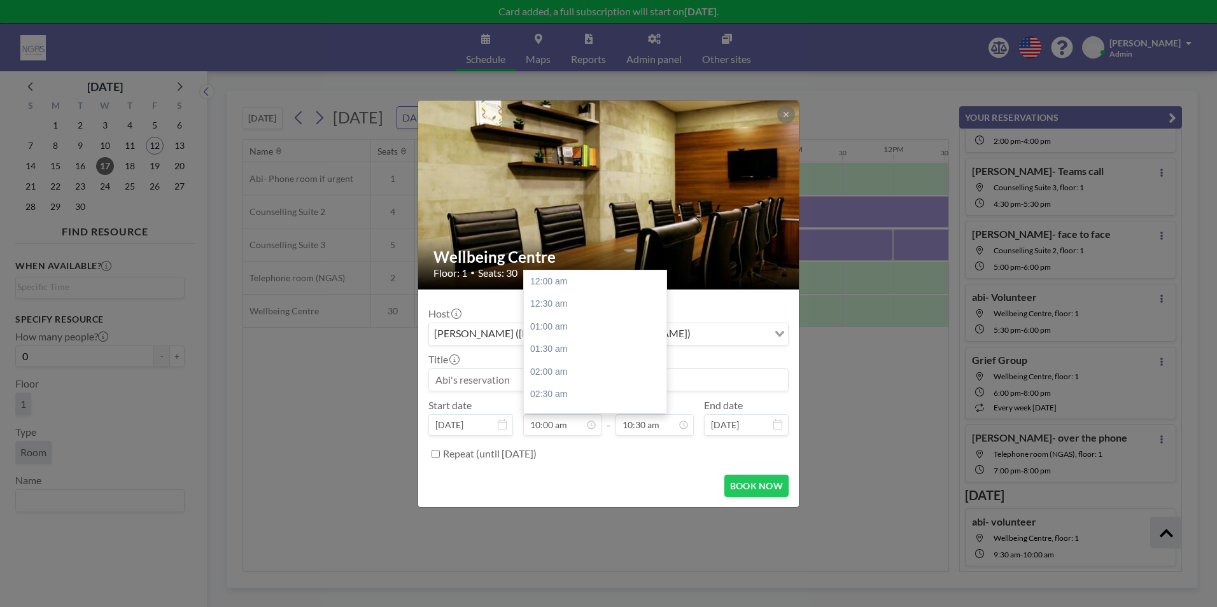
scroll to position [453, 0]
click at [517, 386] on input at bounding box center [608, 380] width 359 height 22
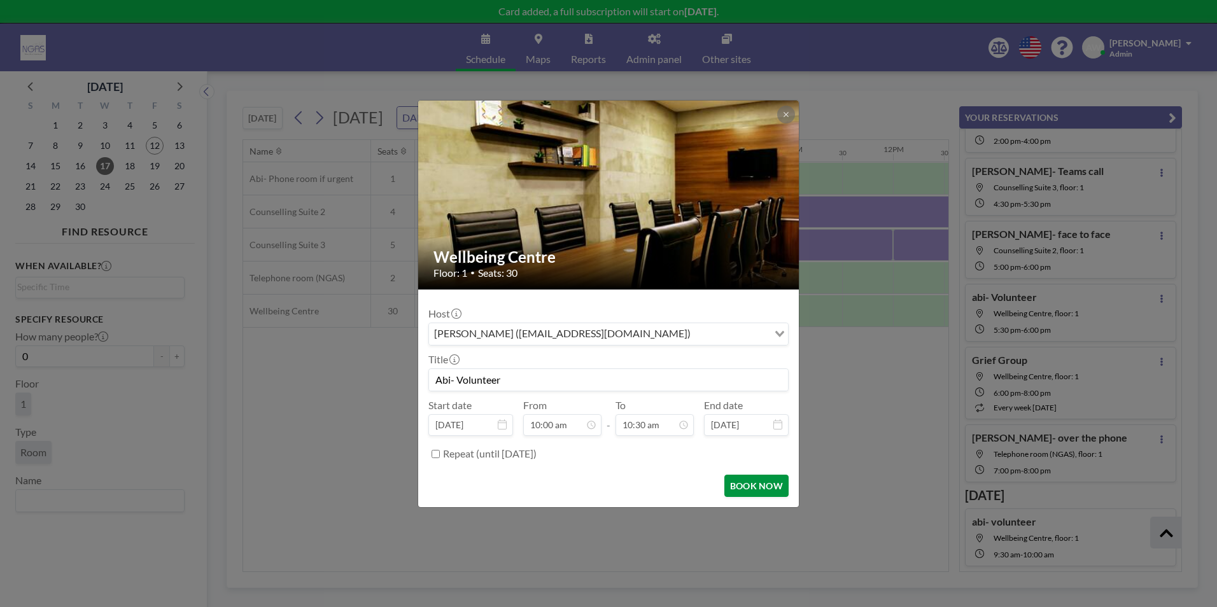
type input "Abi- Volunteer"
click at [646, 408] on button "BOOK NOW" at bounding box center [757, 486] width 64 height 22
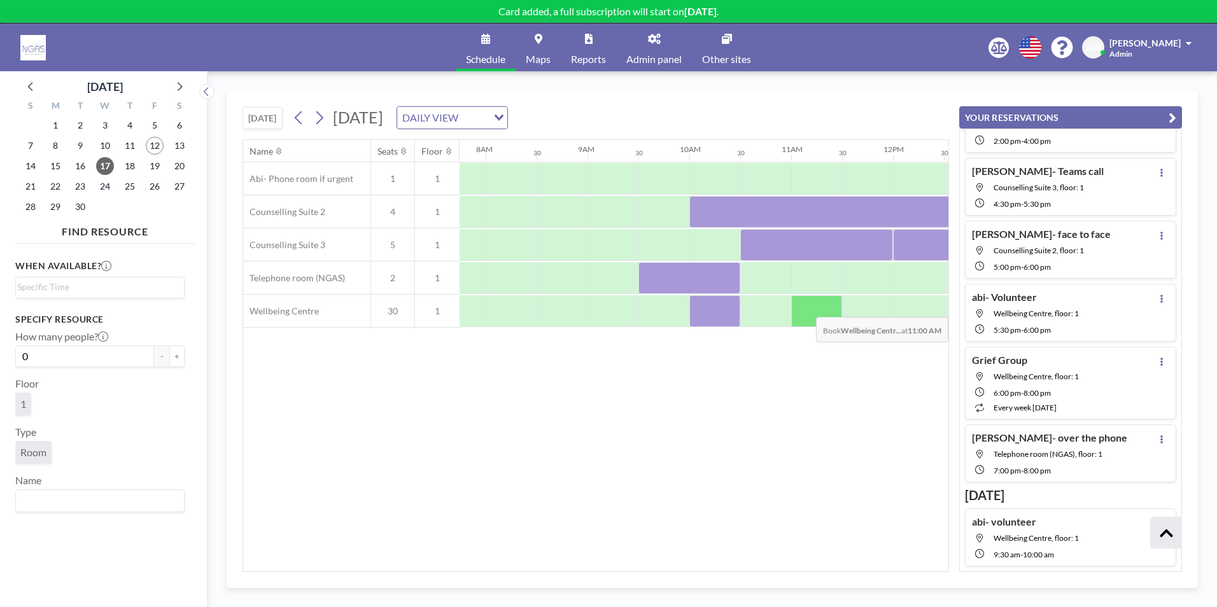
click at [646, 308] on div at bounding box center [816, 311] width 51 height 32
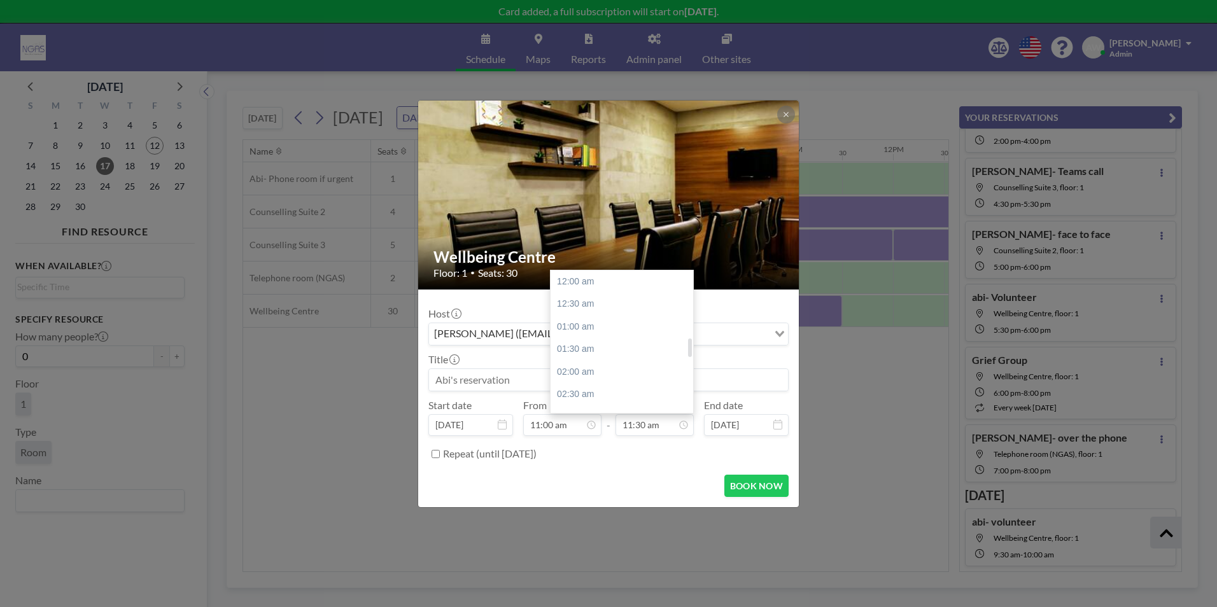
scroll to position [521, 0]
click at [583, 388] on div "02:00 pm" at bounding box center [625, 394] width 149 height 23
click at [513, 388] on input at bounding box center [608, 380] width 359 height 22
click at [646, 408] on input "02:00 pm" at bounding box center [655, 426] width 78 height 22
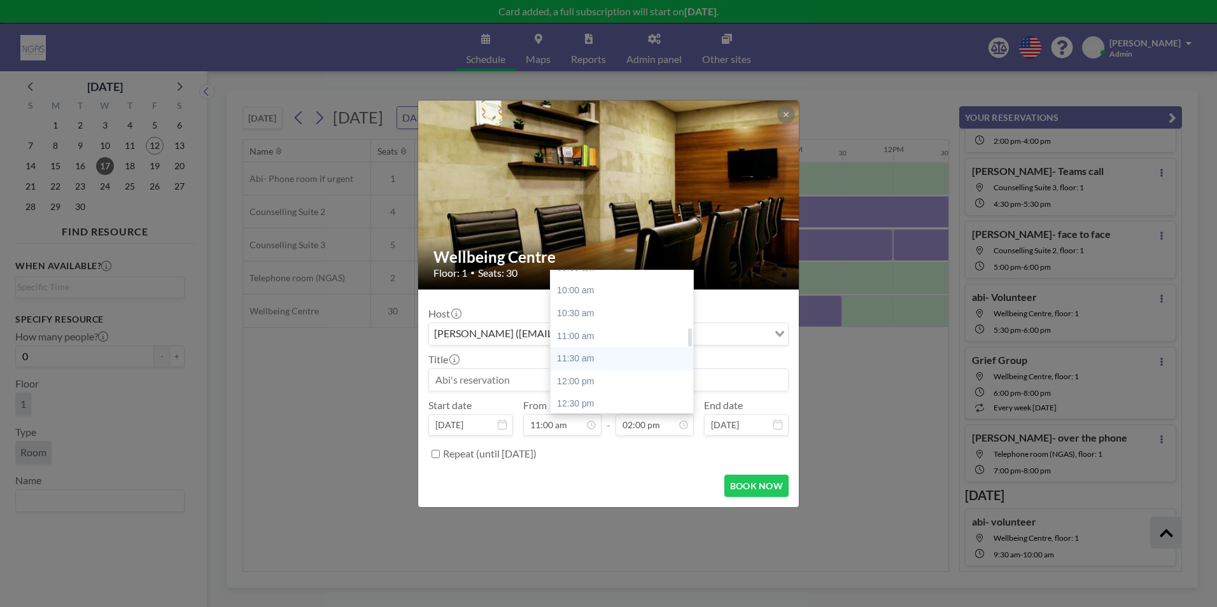
click at [593, 365] on div "11:30 am" at bounding box center [625, 359] width 149 height 23
type input "11:30 am"
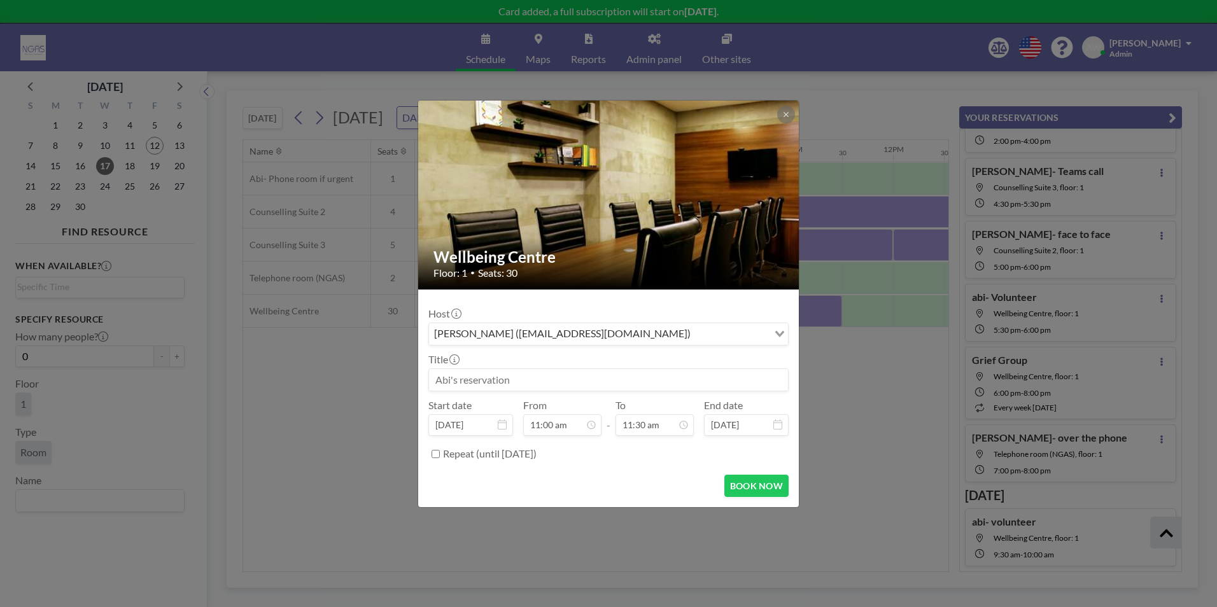
click at [546, 384] on input at bounding box center [608, 380] width 359 height 22
type input "Abi- Volunteer"
click at [646, 408] on button "BOOK NOW" at bounding box center [757, 486] width 64 height 22
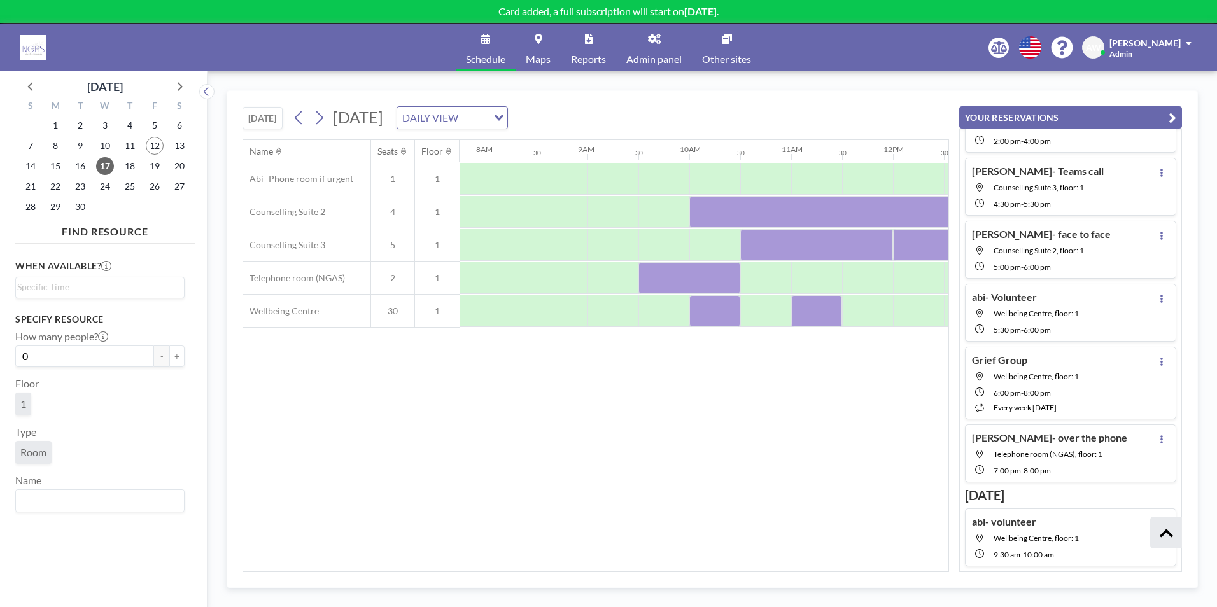
click at [123, 173] on div "18" at bounding box center [129, 166] width 25 height 20
click at [126, 171] on span "18" at bounding box center [130, 166] width 18 height 18
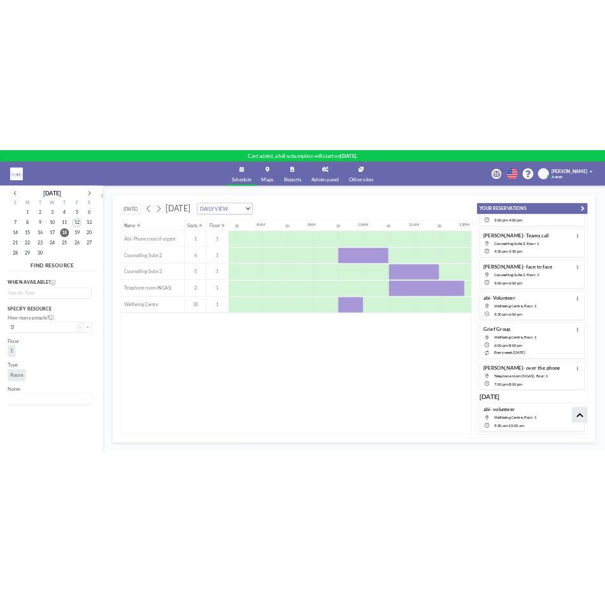
scroll to position [0, 764]
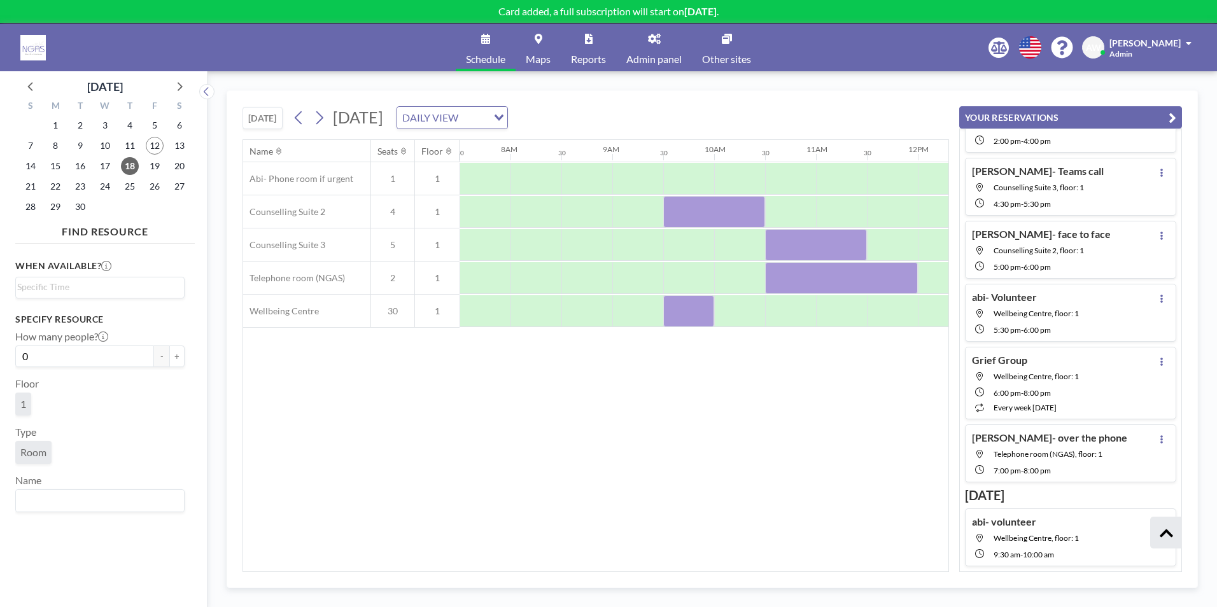
click at [635, 408] on div "Name Seats Floor 12AM 30 1AM 30 2AM 30 3AM 30 4AM 30 5AM 30 6AM 30 7AM 30 8AM 3…" at bounding box center [596, 356] width 706 height 432
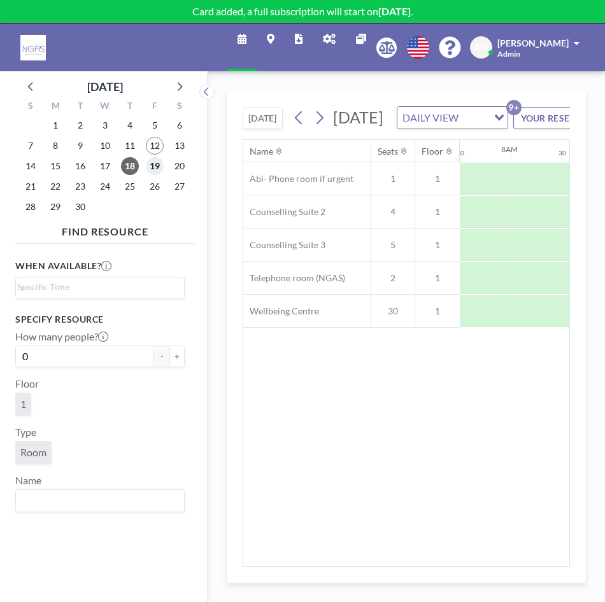
click at [153, 172] on span "19" at bounding box center [155, 166] width 18 height 18
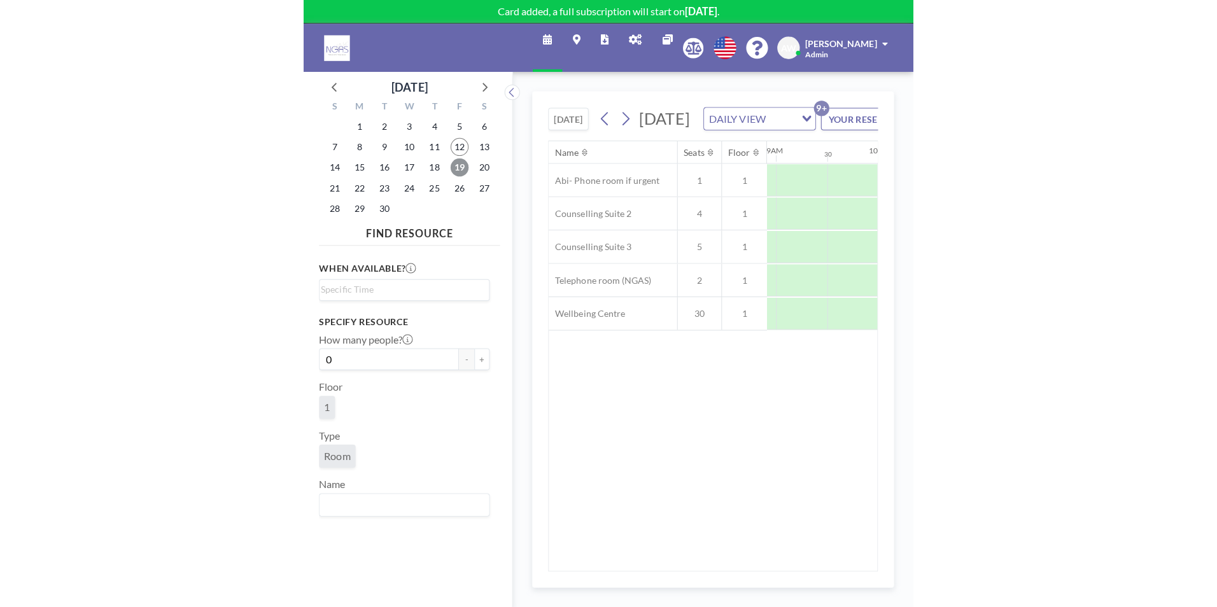
scroll to position [0, 841]
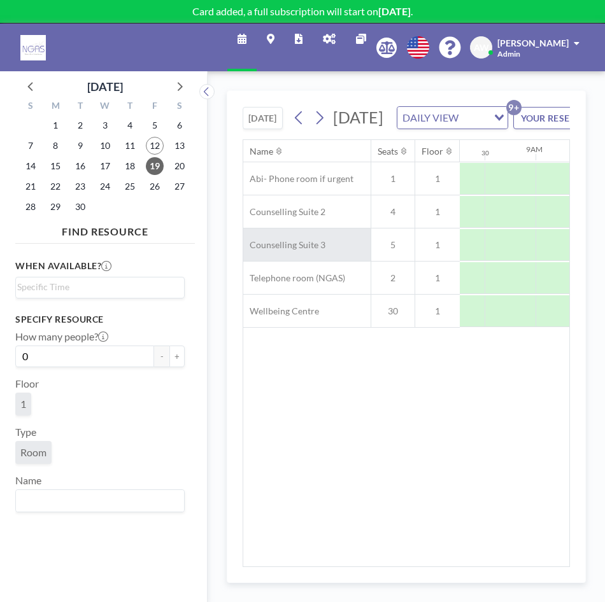
drag, startPoint x: 368, startPoint y: 446, endPoint x: 341, endPoint y: 290, distance: 157.8
click at [368, 408] on div "Name Seats Floor 12AM 30 1AM 30 2AM 30 3AM 30 4AM 30 5AM 30 6AM 30 7AM 30 8AM 3…" at bounding box center [406, 353] width 326 height 427
